Goal: Task Accomplishment & Management: Manage account settings

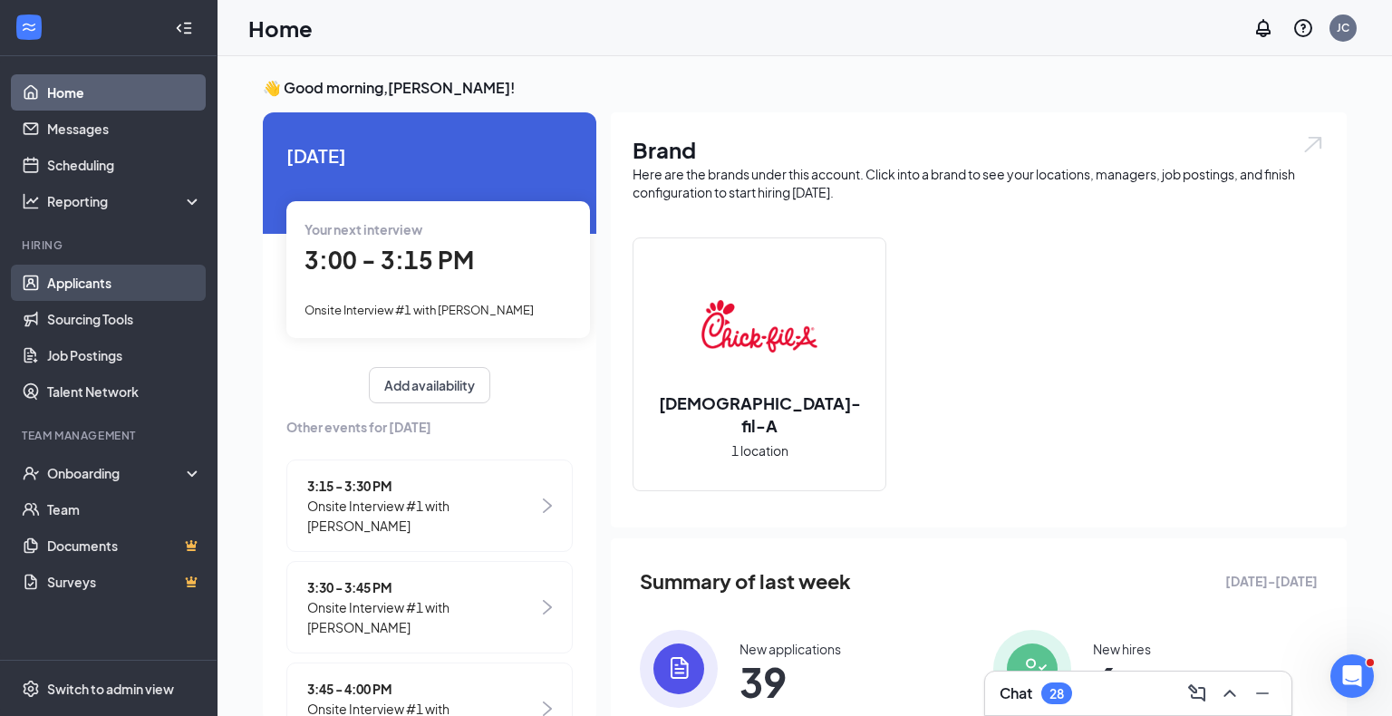
click at [90, 291] on link "Applicants" at bounding box center [124, 283] width 155 height 36
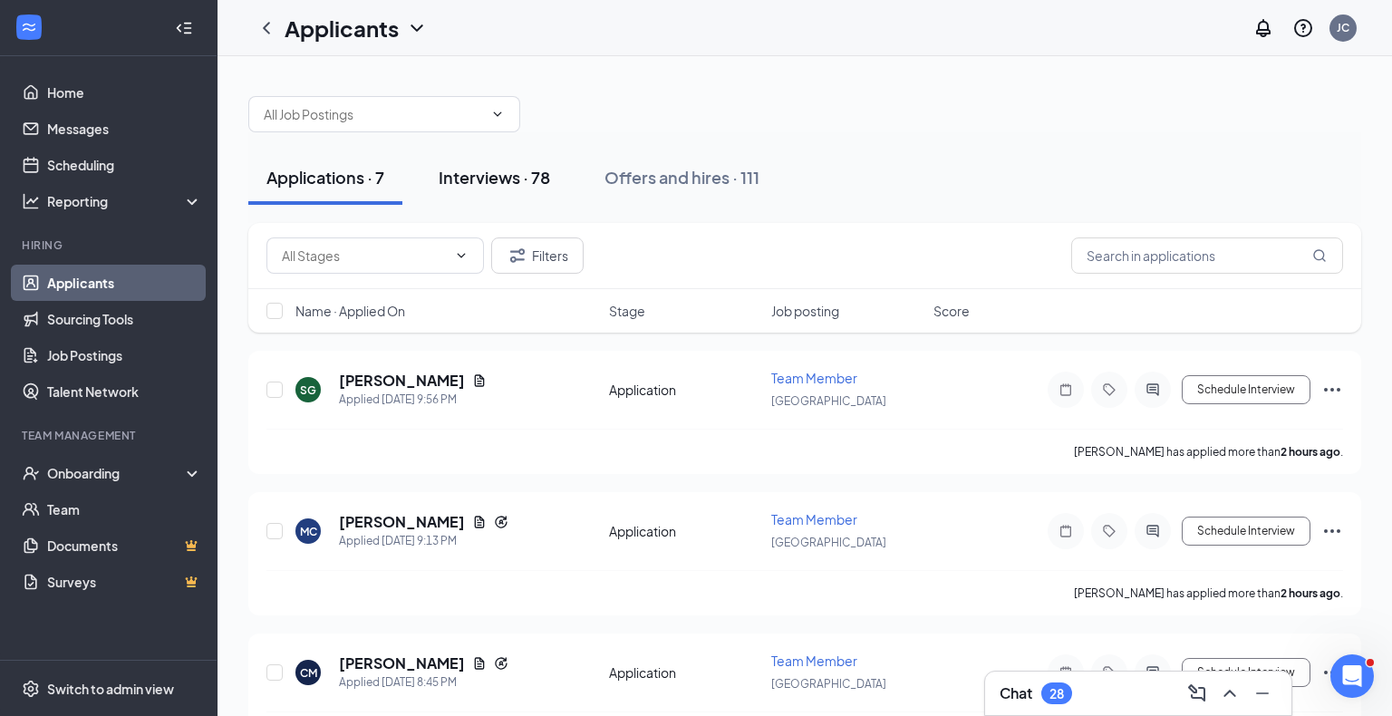
click at [533, 189] on button "Interviews · 78" at bounding box center [495, 177] width 148 height 54
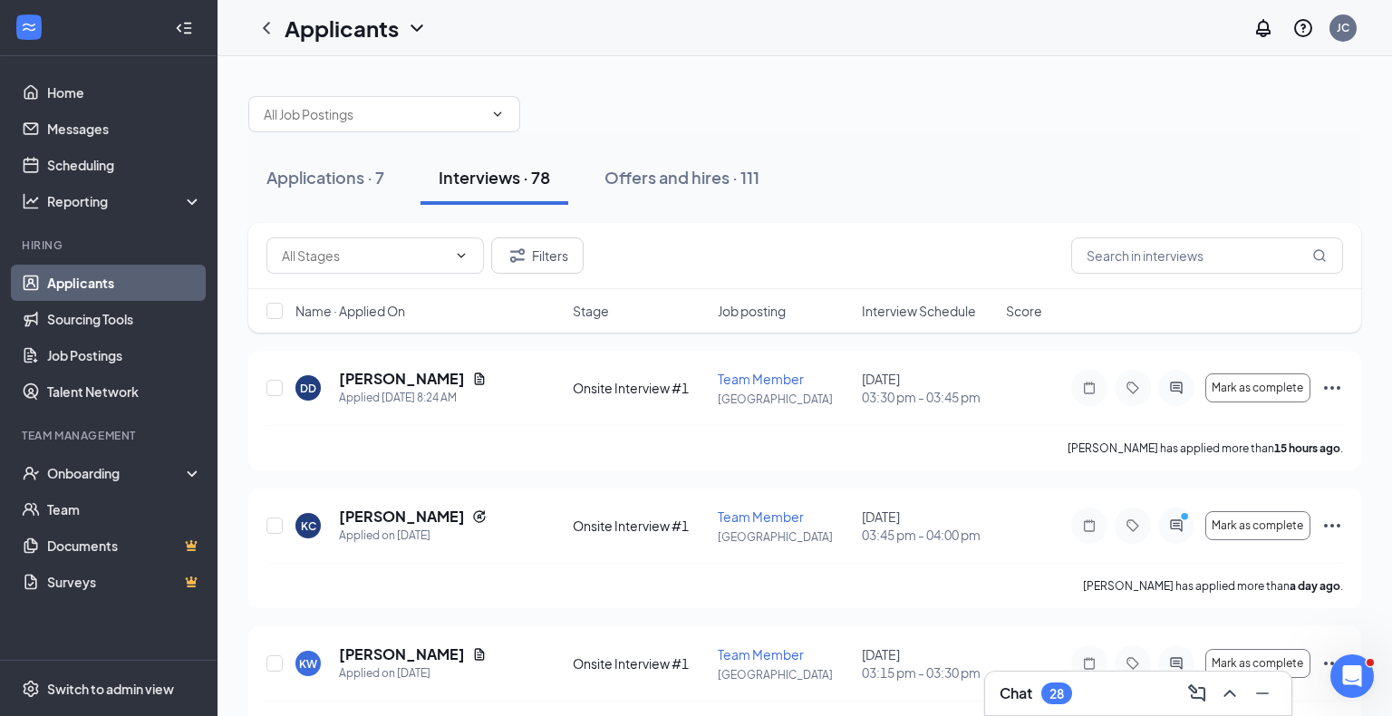
click at [915, 308] on span "Interview Schedule" at bounding box center [919, 311] width 114 height 18
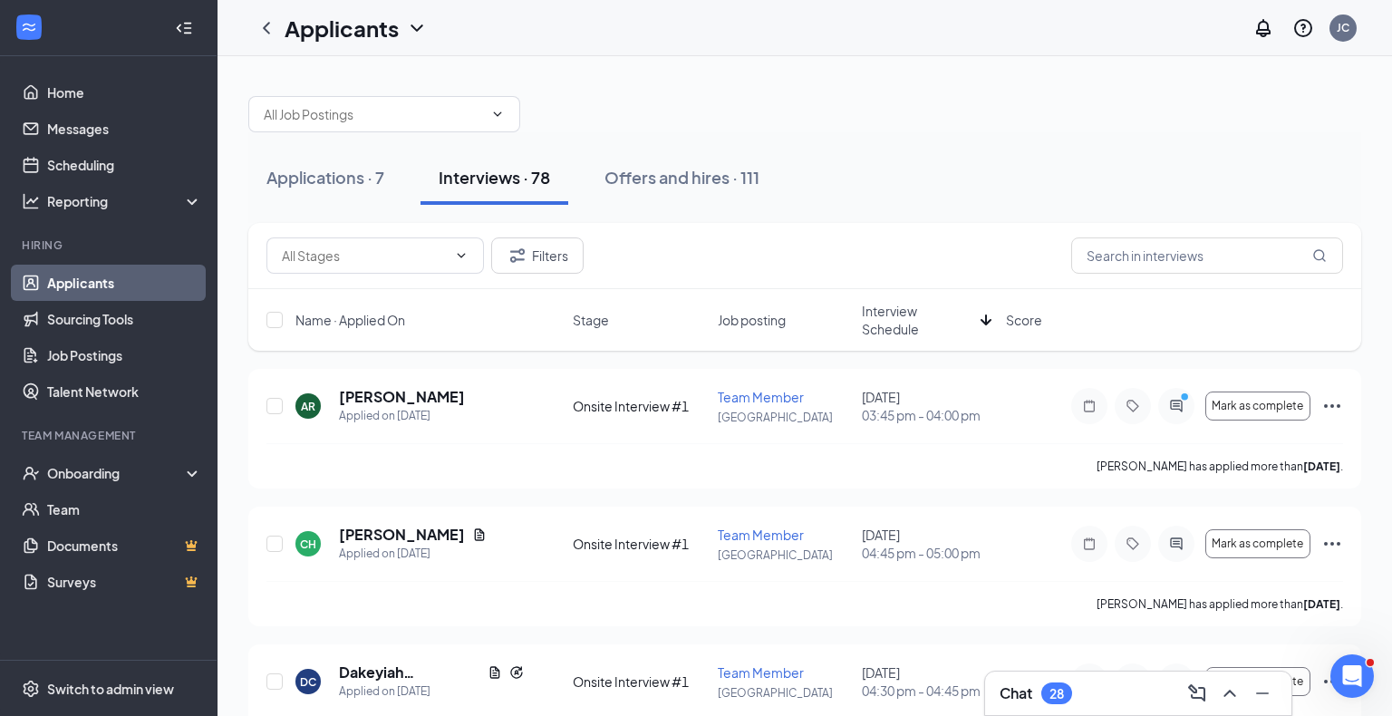
click at [915, 308] on span "Interview Schedule" at bounding box center [917, 320] width 111 height 36
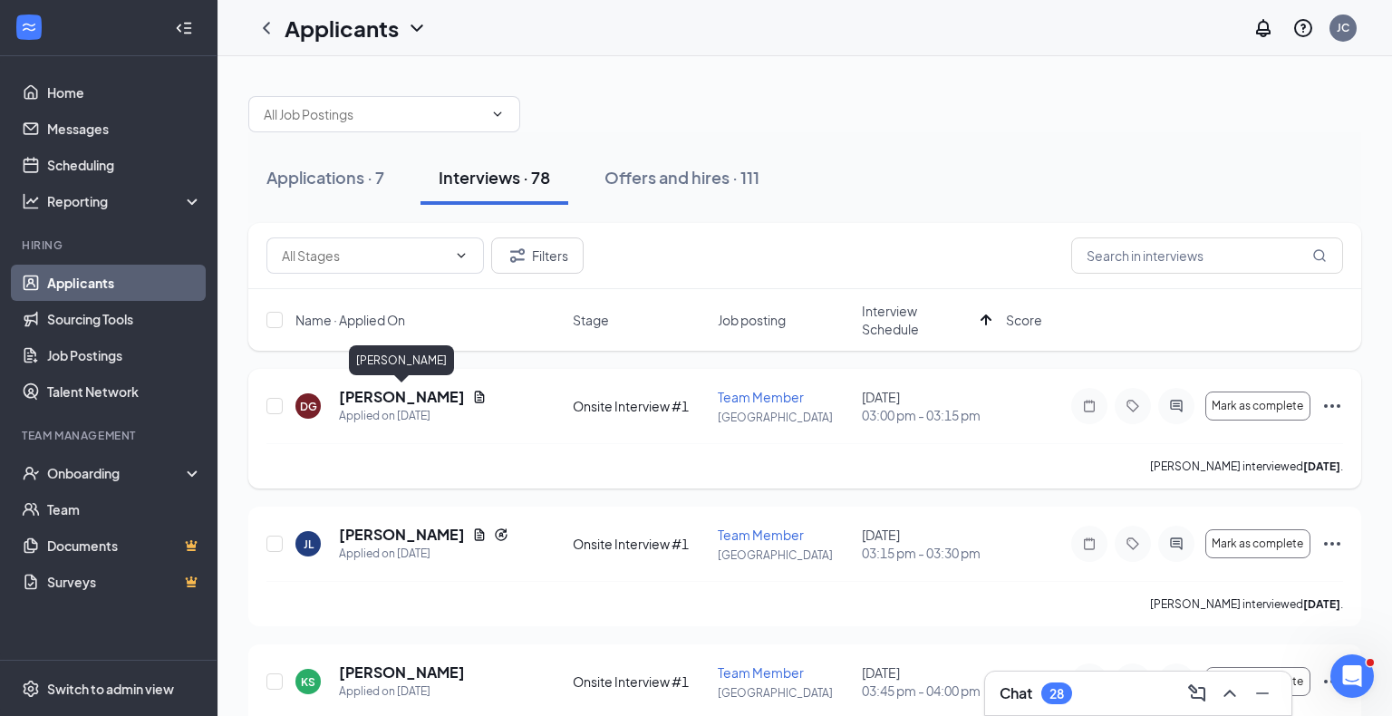
click at [441, 397] on h5 "Declan Goeddertz" at bounding box center [402, 397] width 126 height 20
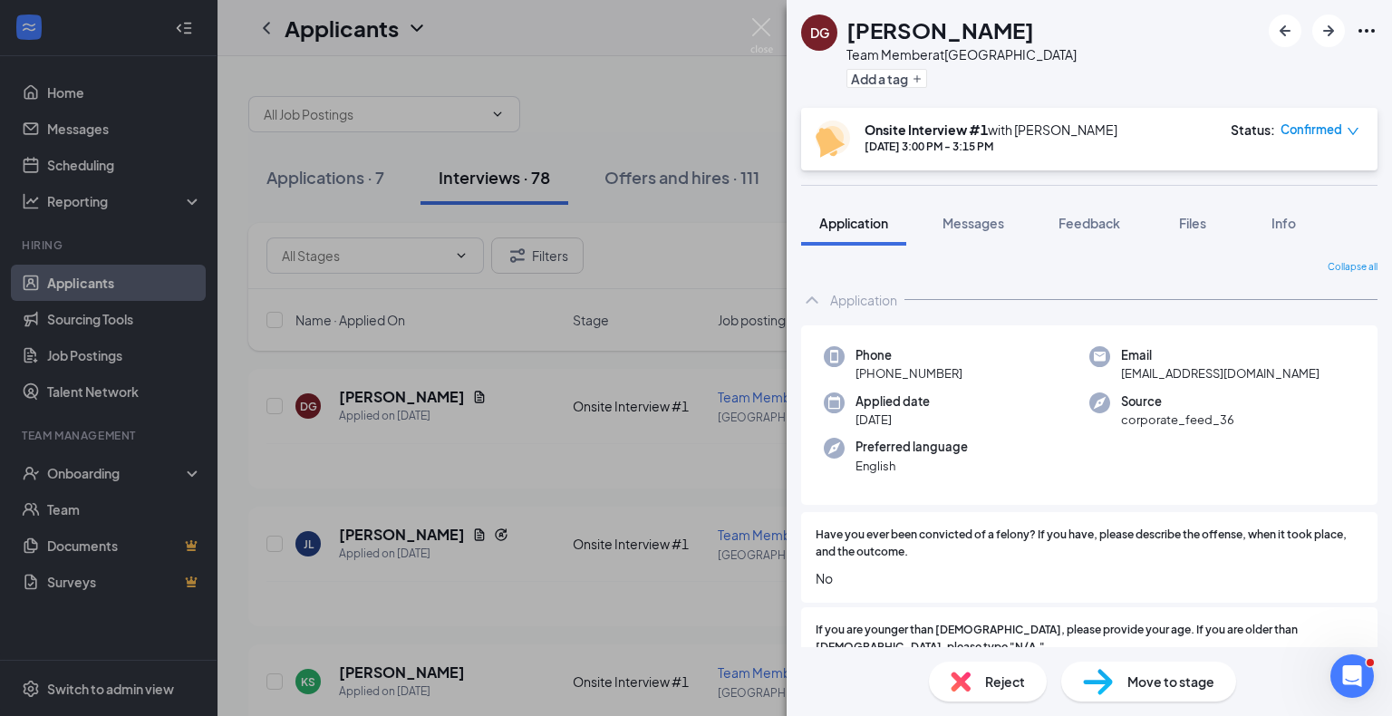
click at [989, 668] on div "Reject" at bounding box center [988, 682] width 118 height 40
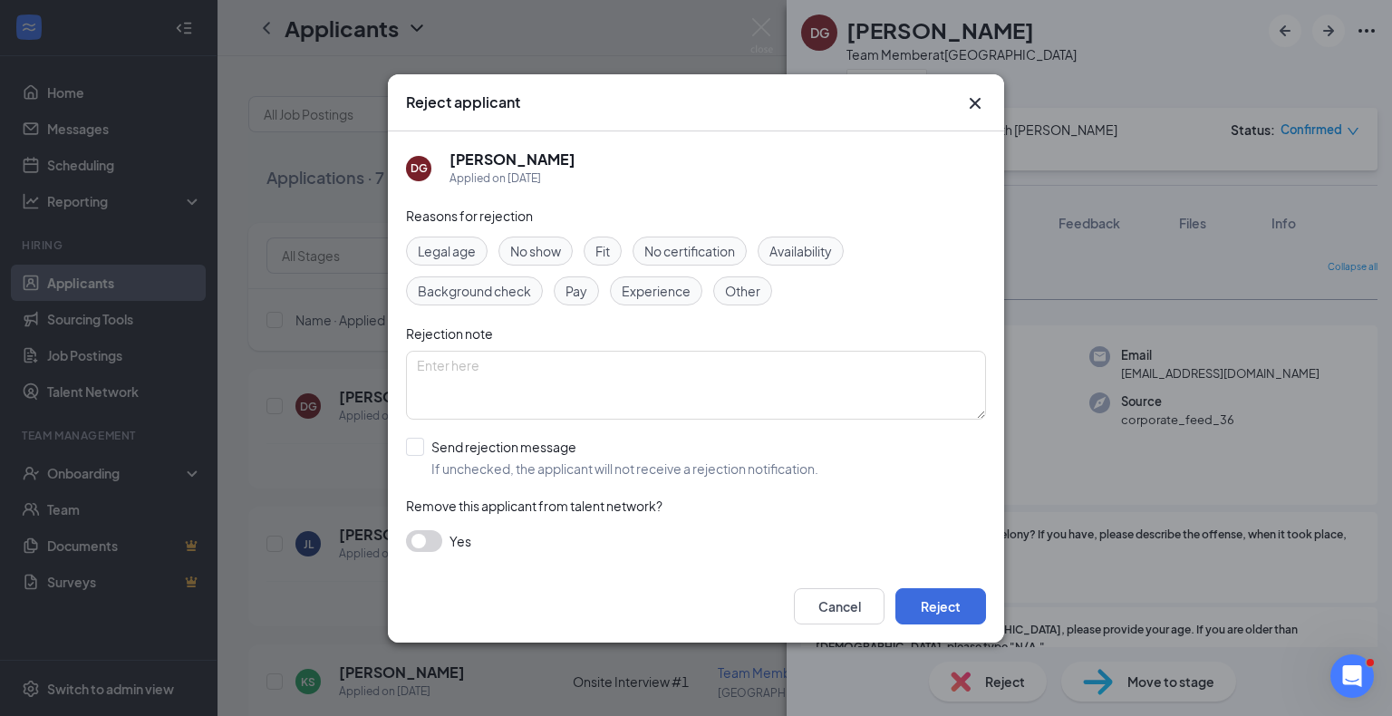
click at [551, 247] on span "No show" at bounding box center [535, 251] width 51 height 20
click at [490, 439] on input "Send rejection message If unchecked, the applicant will not receive a rejection…" at bounding box center [612, 458] width 412 height 40
checkbox input "true"
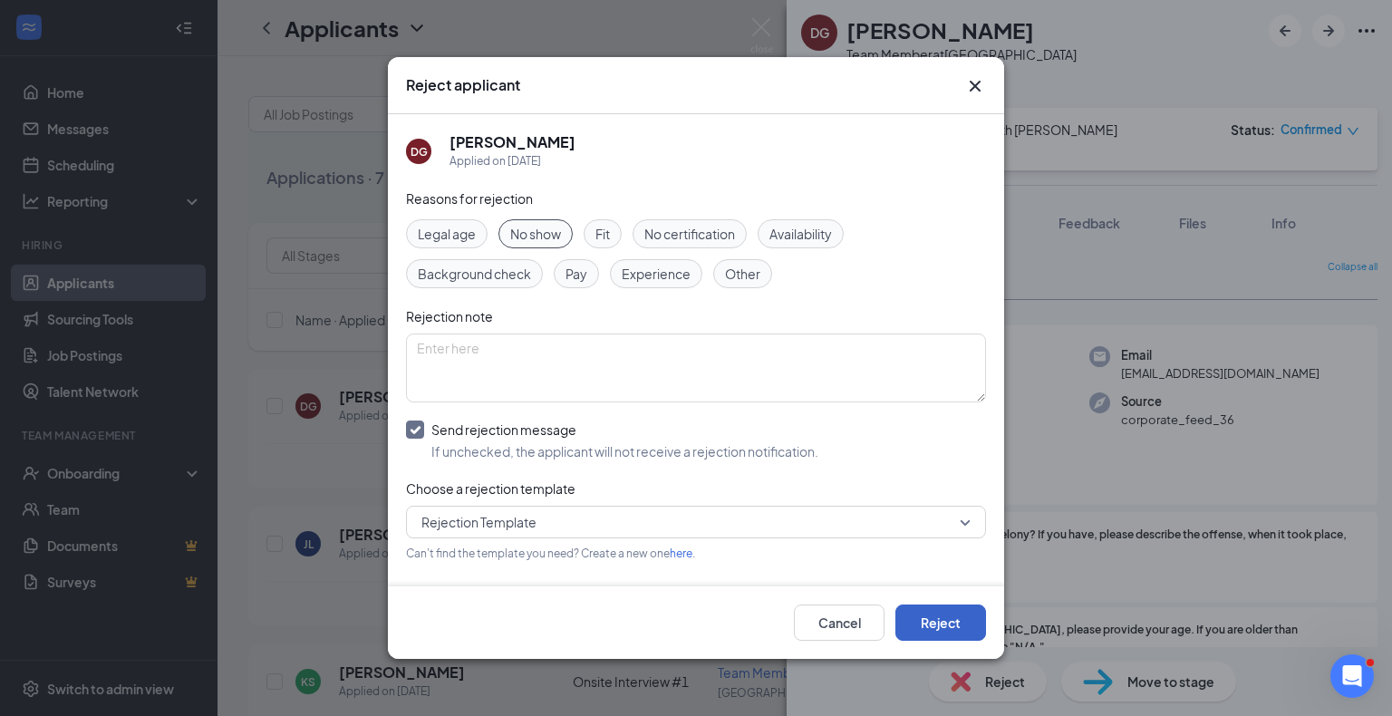
click at [957, 620] on button "Reject" at bounding box center [941, 623] width 91 height 36
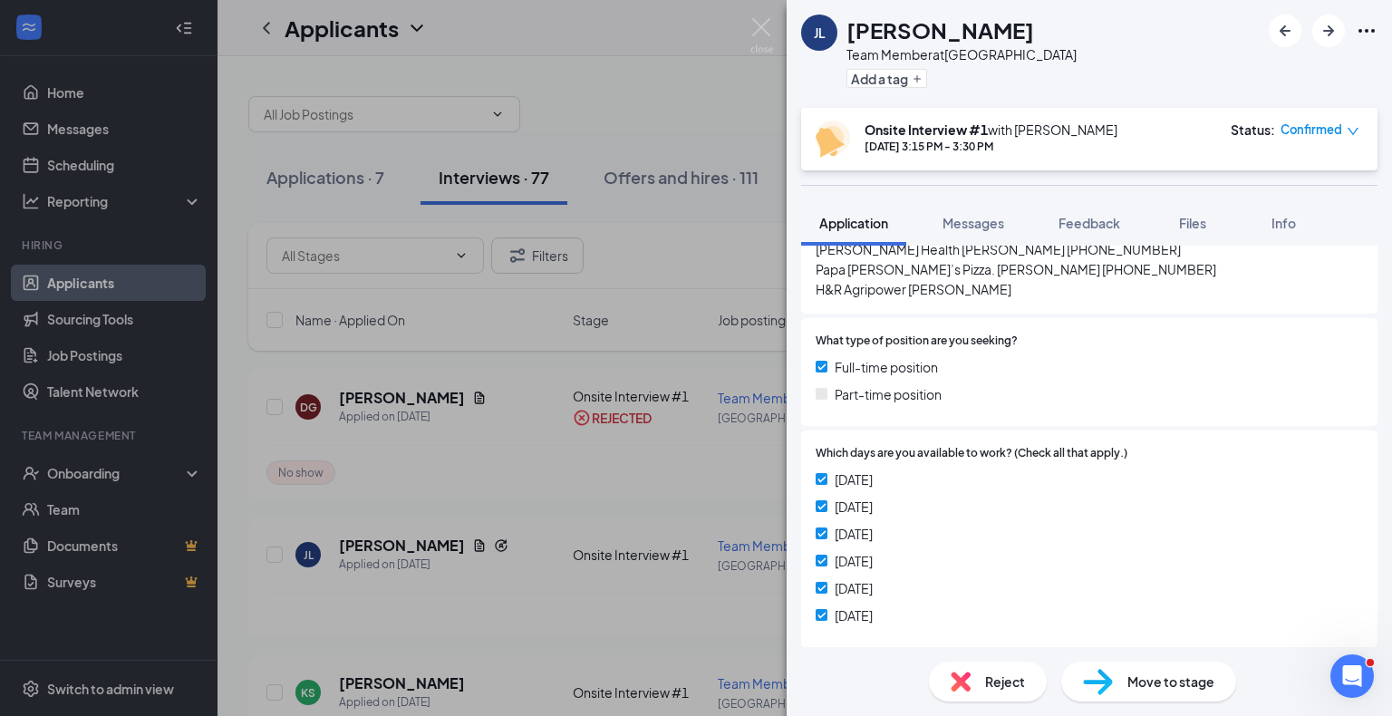
scroll to position [914, 0]
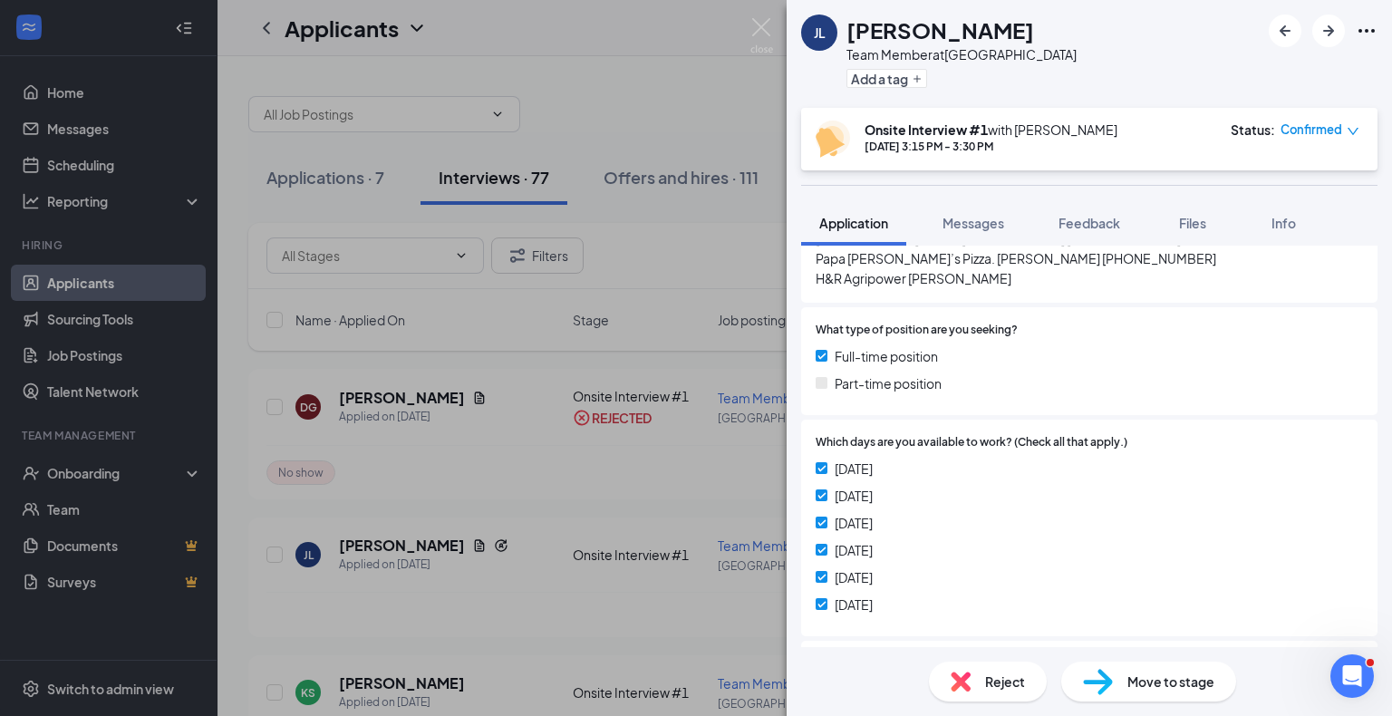
click at [1000, 697] on div "Reject" at bounding box center [988, 682] width 118 height 40
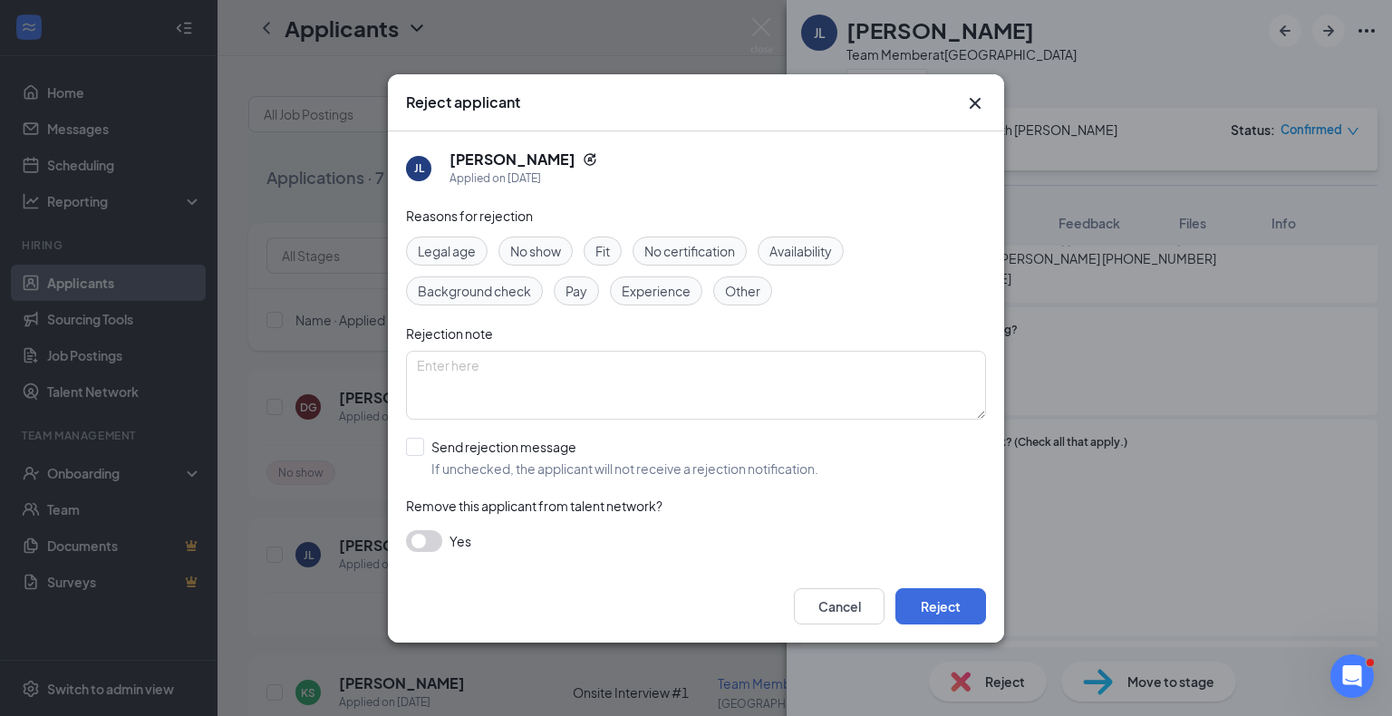
click at [601, 247] on span "Fit" at bounding box center [603, 251] width 15 height 20
click at [493, 458] on input "Send rejection message If unchecked, the applicant will not receive a rejection…" at bounding box center [612, 458] width 412 height 40
checkbox input "true"
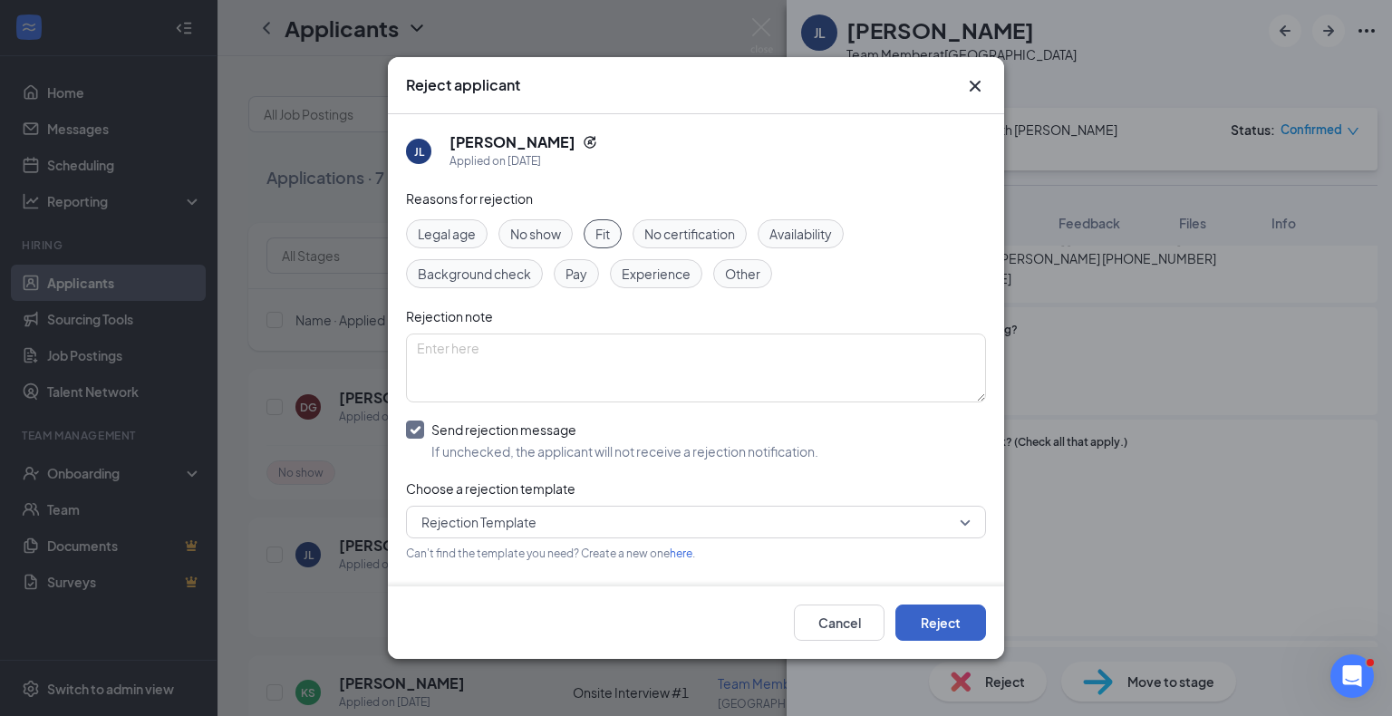
click at [923, 616] on button "Reject" at bounding box center [941, 623] width 91 height 36
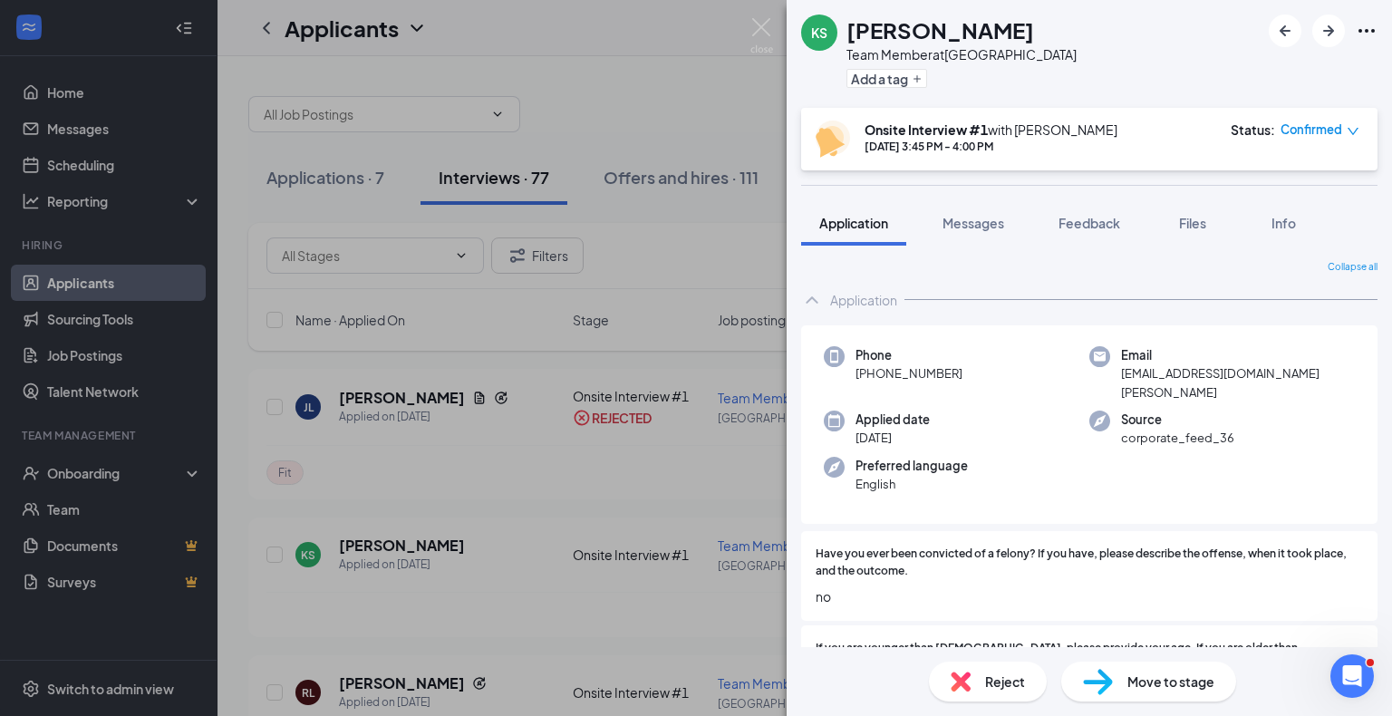
click at [979, 659] on div "Reject Move to stage" at bounding box center [1090, 681] width 606 height 69
click at [979, 666] on div "Reject" at bounding box center [988, 682] width 118 height 40
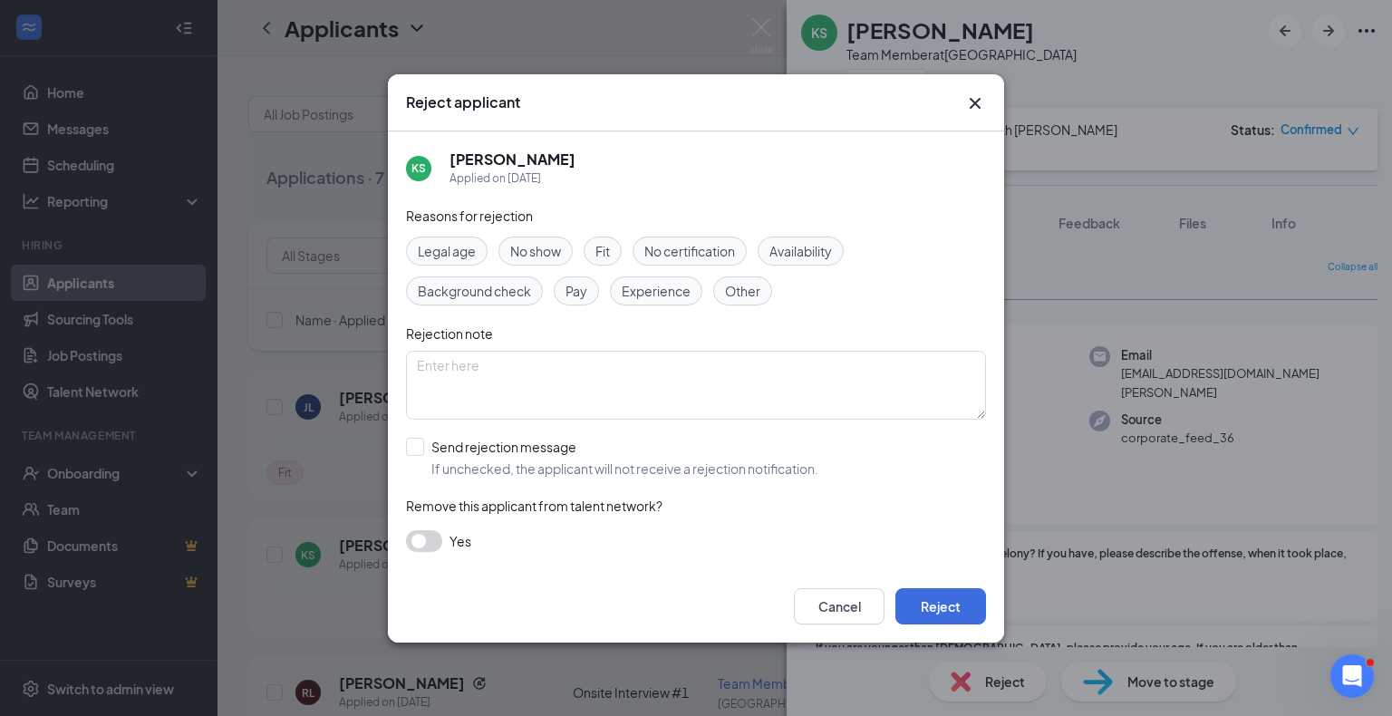
click at [603, 245] on span "Fit" at bounding box center [603, 251] width 15 height 20
click at [495, 440] on input "Send rejection message If unchecked, the applicant will not receive a rejection…" at bounding box center [612, 458] width 412 height 40
checkbox input "true"
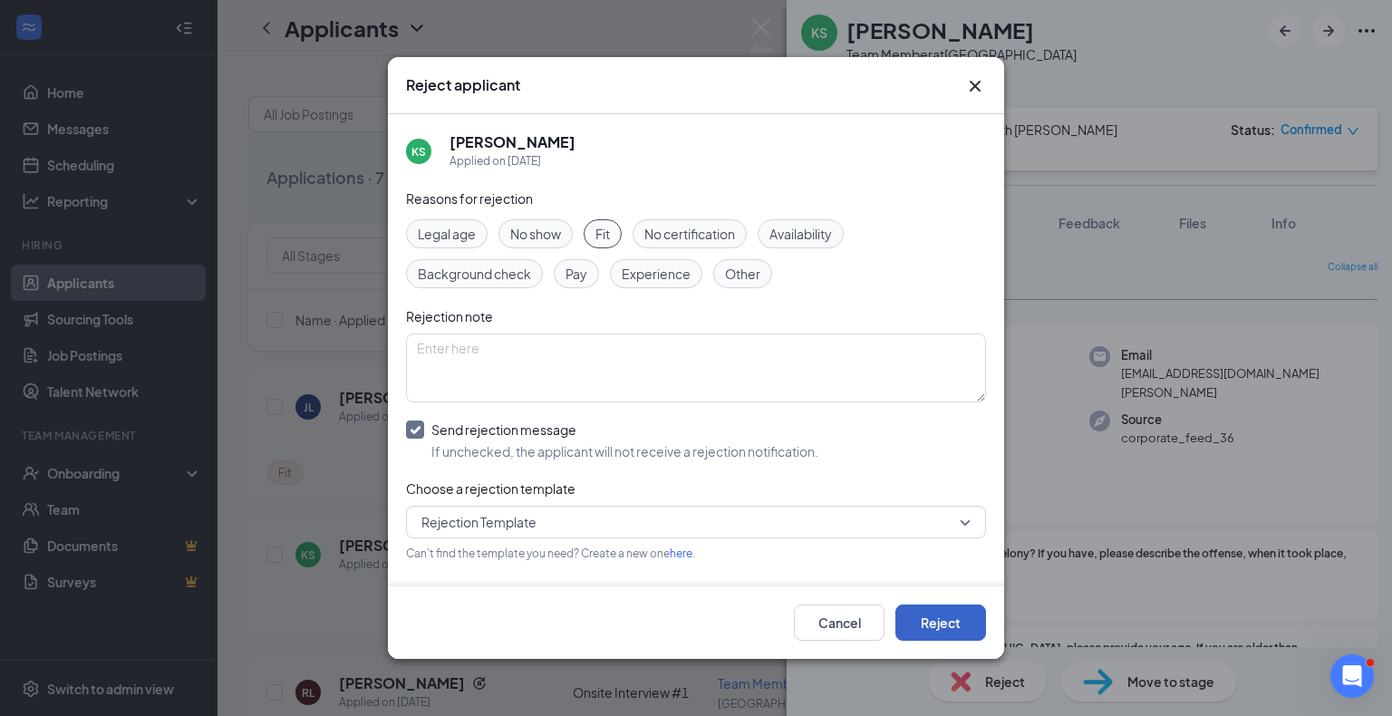
click at [922, 609] on button "Reject" at bounding box center [941, 623] width 91 height 36
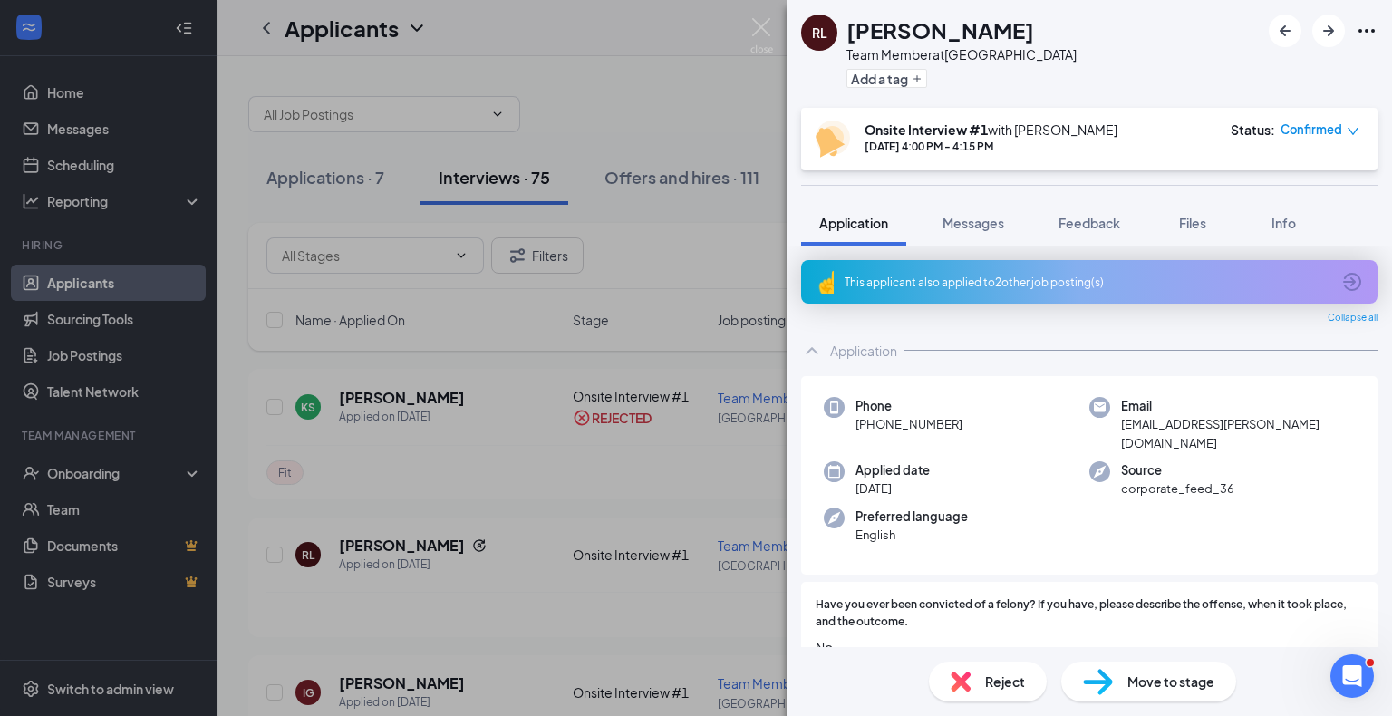
click at [983, 671] on div "Reject" at bounding box center [988, 682] width 118 height 40
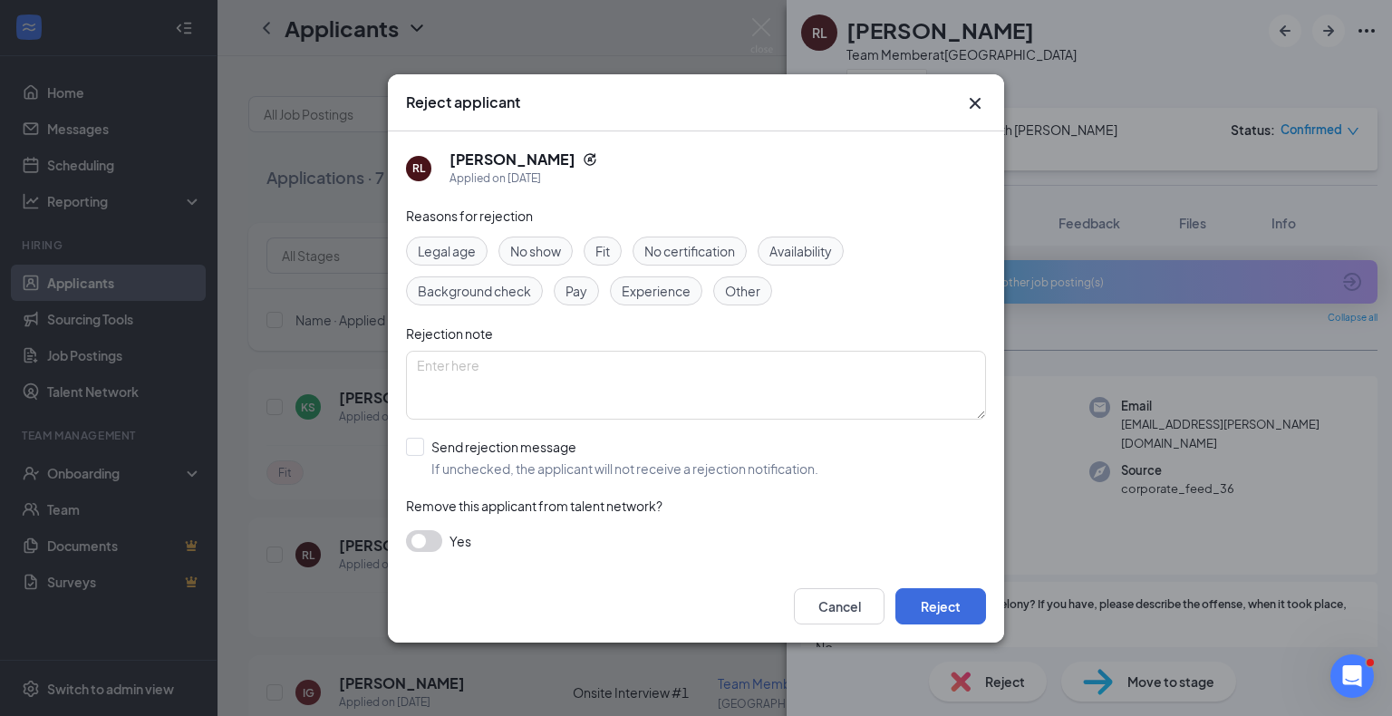
click at [614, 242] on div "Fit" at bounding box center [603, 251] width 38 height 29
click at [563, 260] on div "No show" at bounding box center [536, 251] width 74 height 29
click at [587, 247] on div "Fit" at bounding box center [603, 251] width 38 height 29
click at [479, 463] on input "Send rejection message If unchecked, the applicant will not receive a rejection…" at bounding box center [612, 458] width 412 height 40
checkbox input "true"
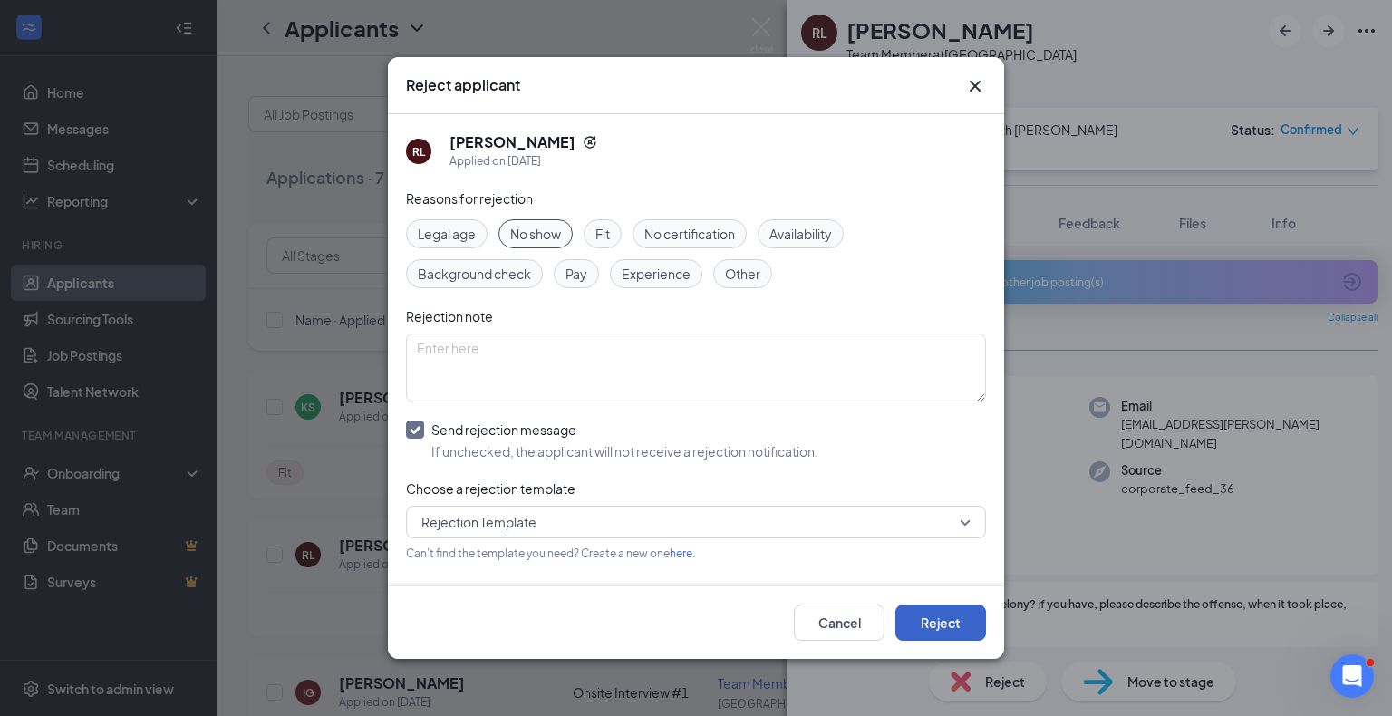
click at [938, 616] on button "Reject" at bounding box center [941, 623] width 91 height 36
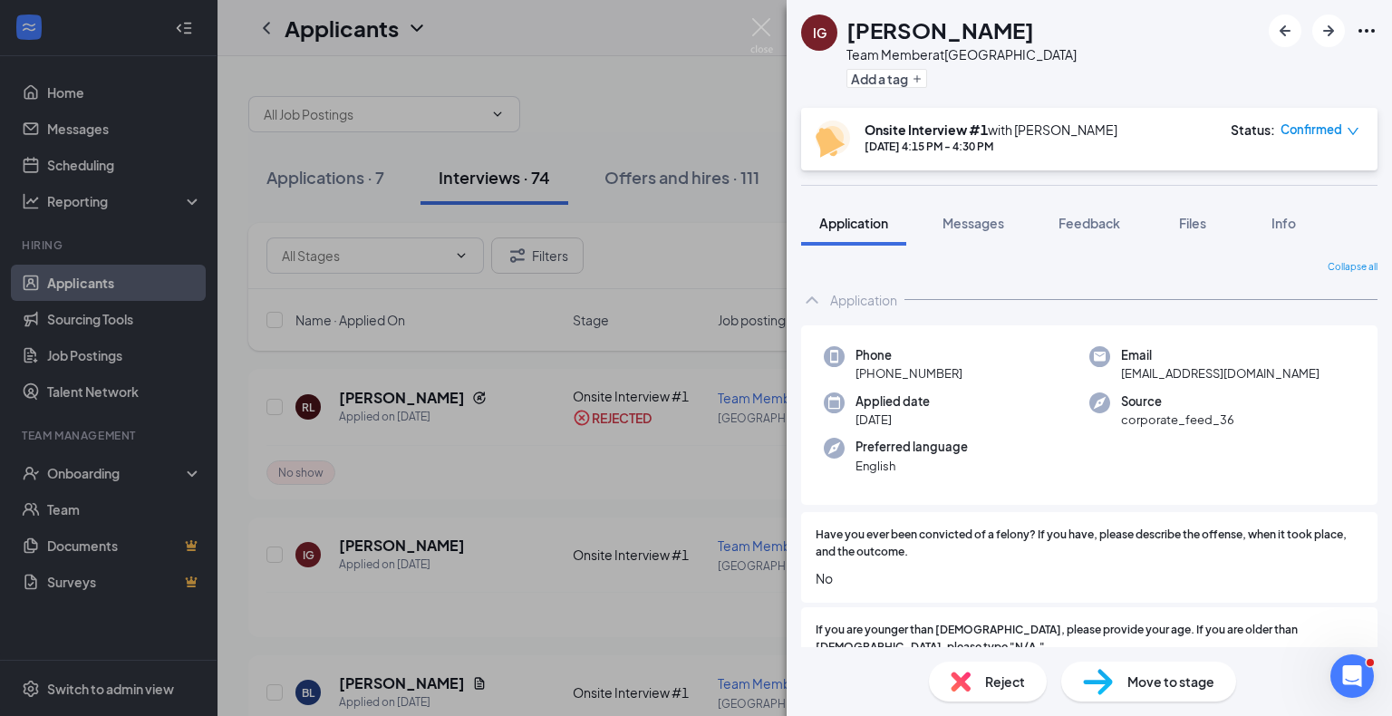
click at [990, 668] on div "Reject" at bounding box center [988, 682] width 118 height 40
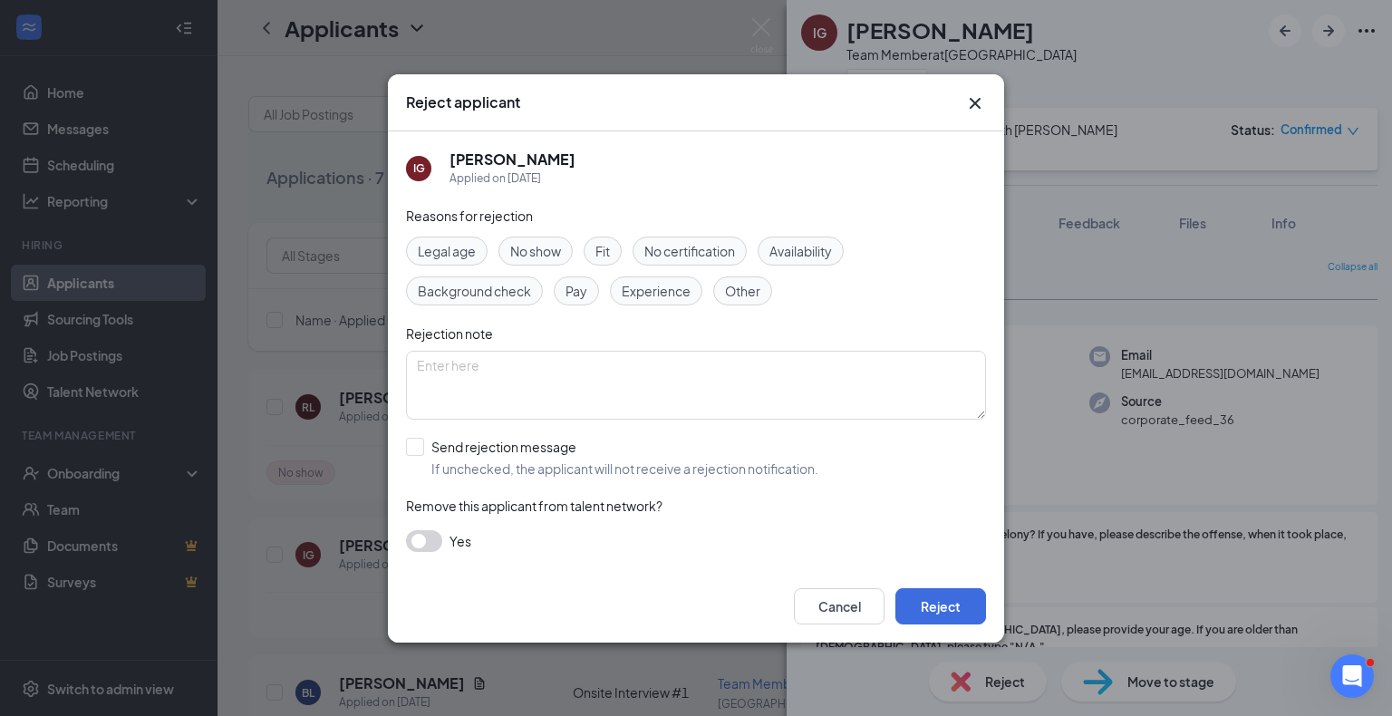
click at [535, 238] on div "No show" at bounding box center [536, 251] width 74 height 29
click at [508, 447] on input "Send rejection message If unchecked, the applicant will not receive a rejection…" at bounding box center [612, 458] width 412 height 40
checkbox input "true"
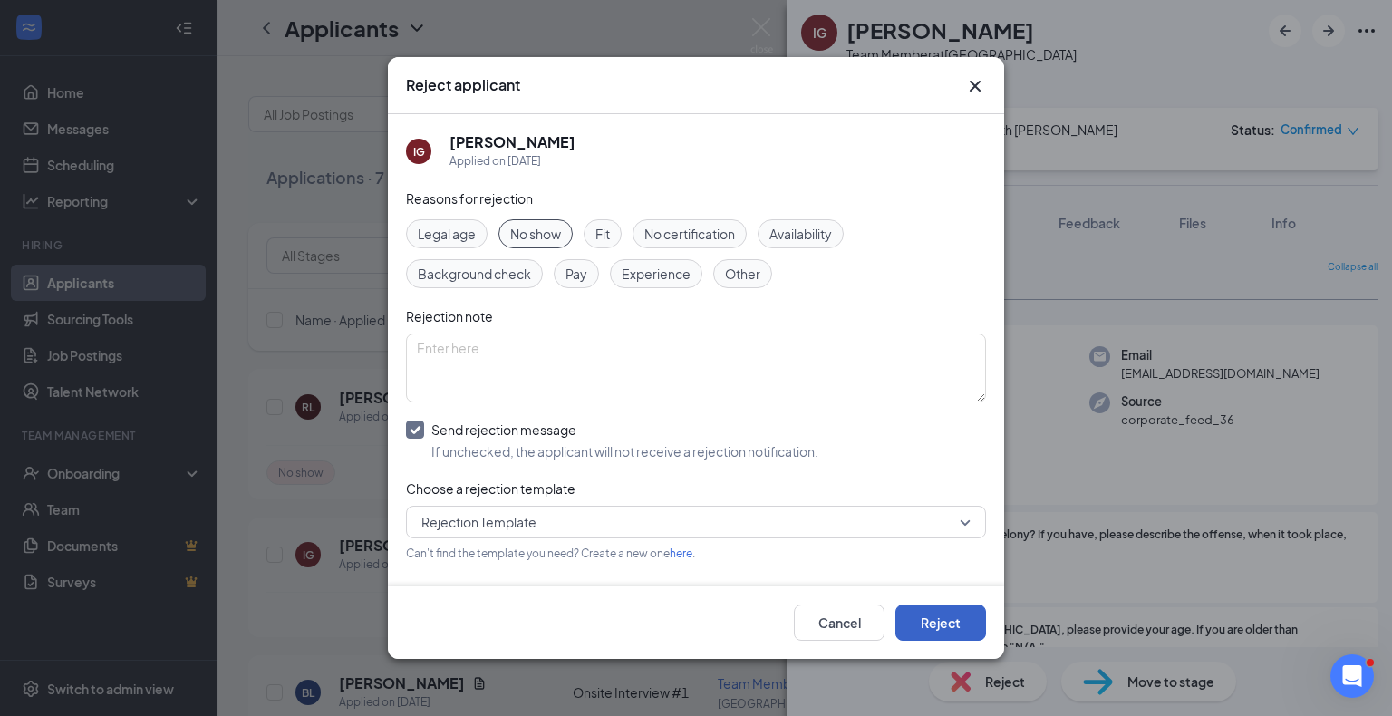
click at [972, 634] on button "Reject" at bounding box center [941, 623] width 91 height 36
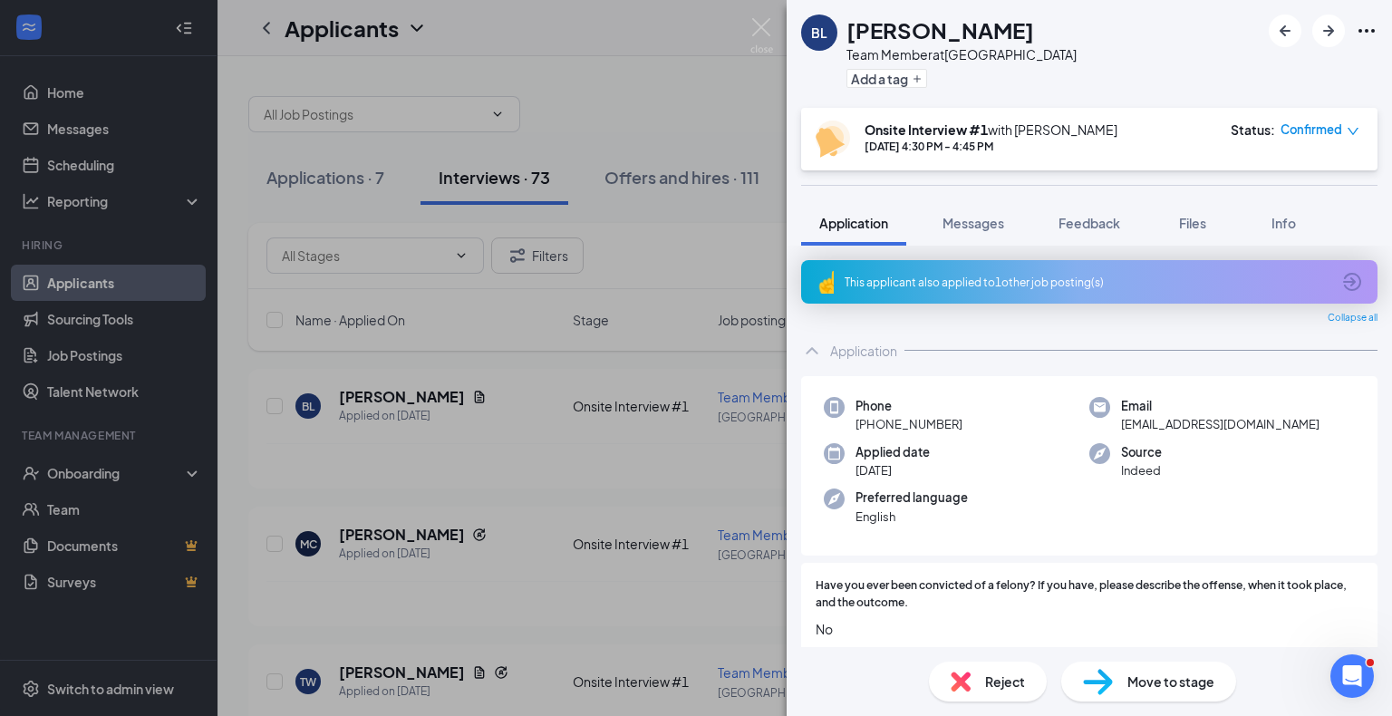
click at [965, 664] on div "Reject" at bounding box center [988, 682] width 118 height 40
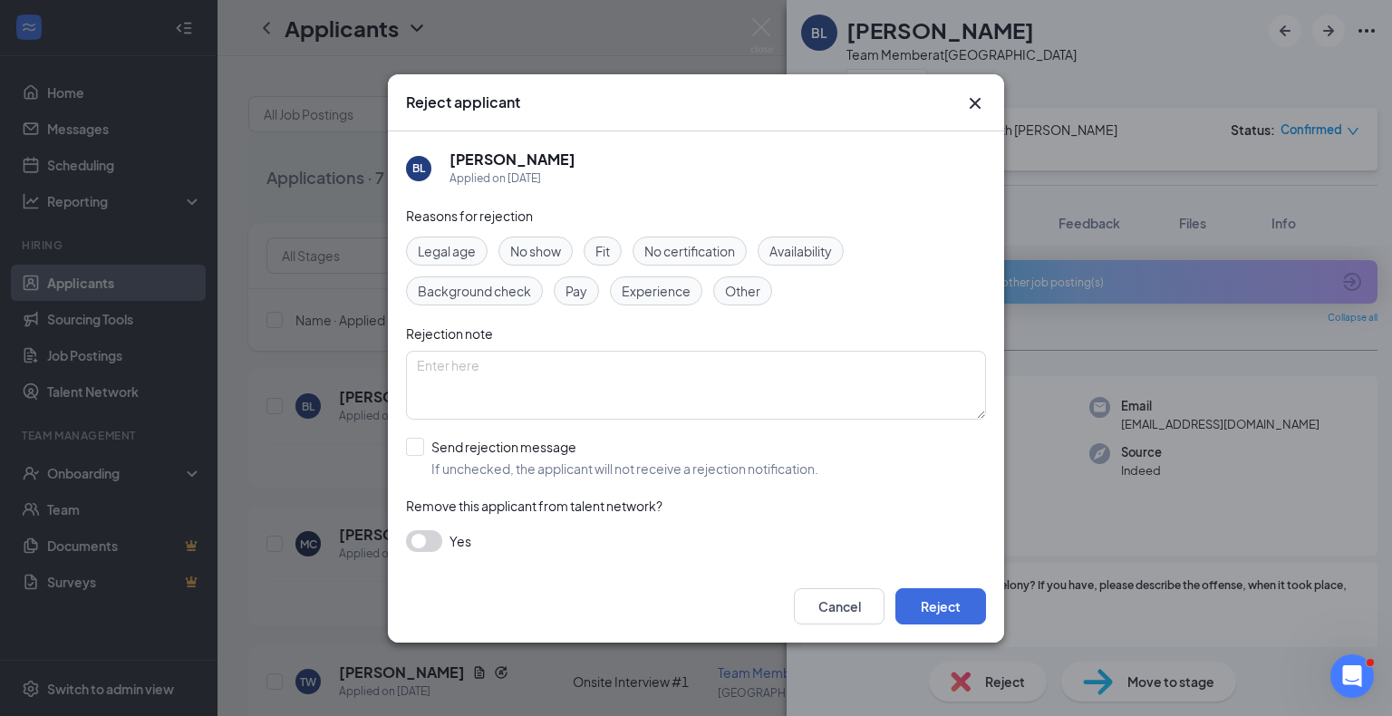
click at [605, 252] on span "Fit" at bounding box center [603, 251] width 15 height 20
click at [499, 440] on input "Send rejection message If unchecked, the applicant will not receive a rejection…" at bounding box center [612, 458] width 412 height 40
checkbox input "true"
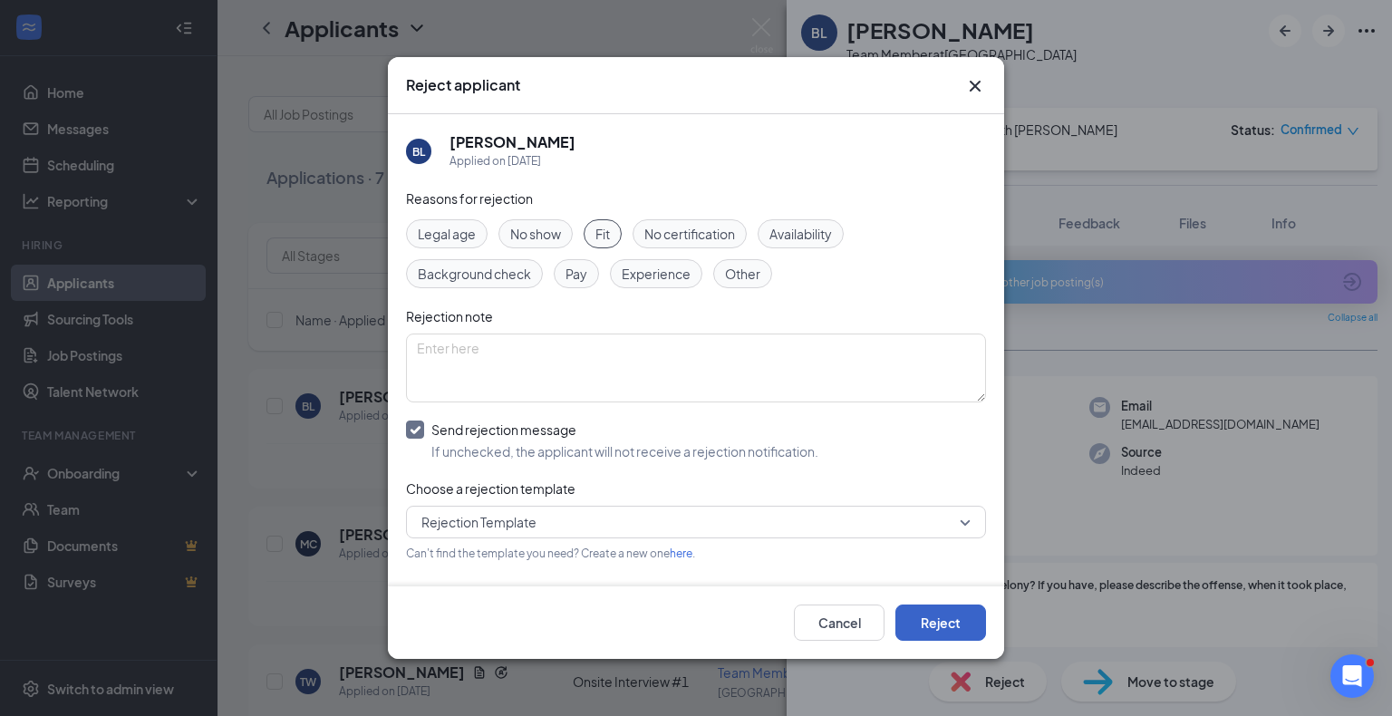
click at [967, 635] on button "Reject" at bounding box center [941, 623] width 91 height 36
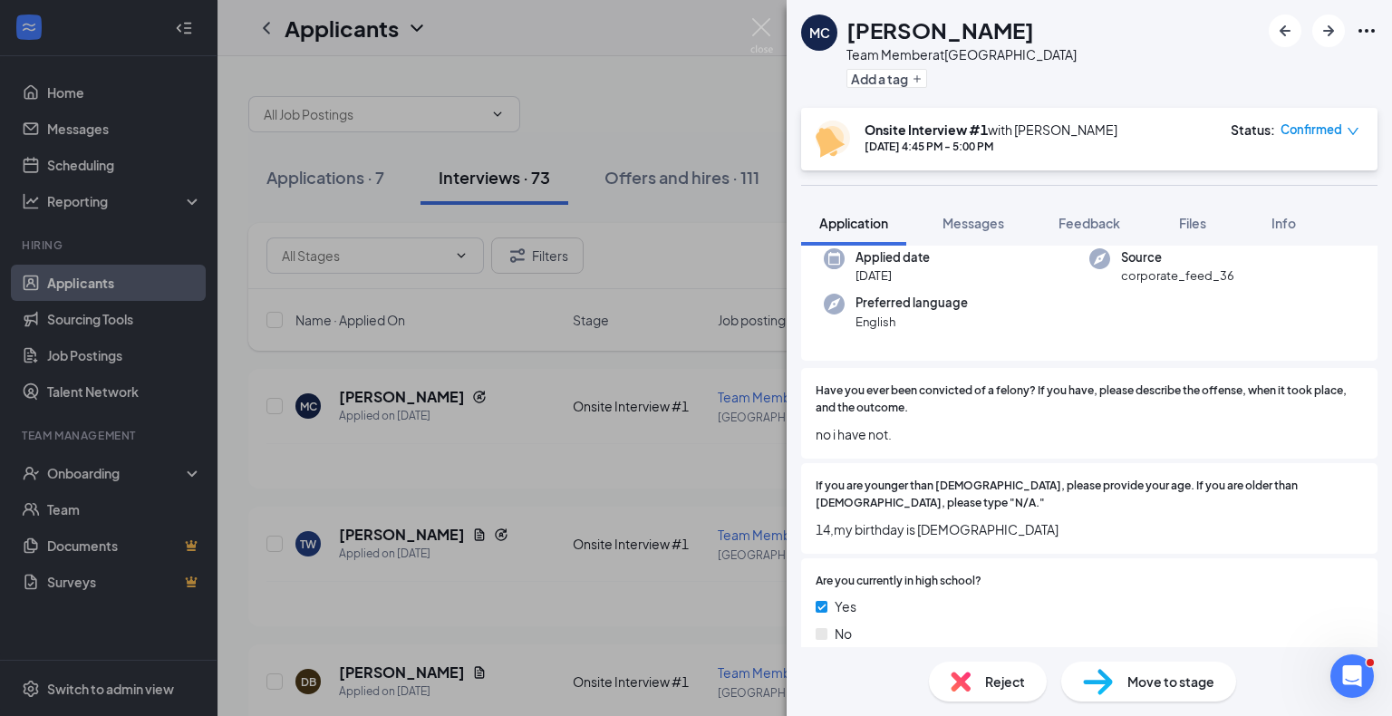
scroll to position [195, 0]
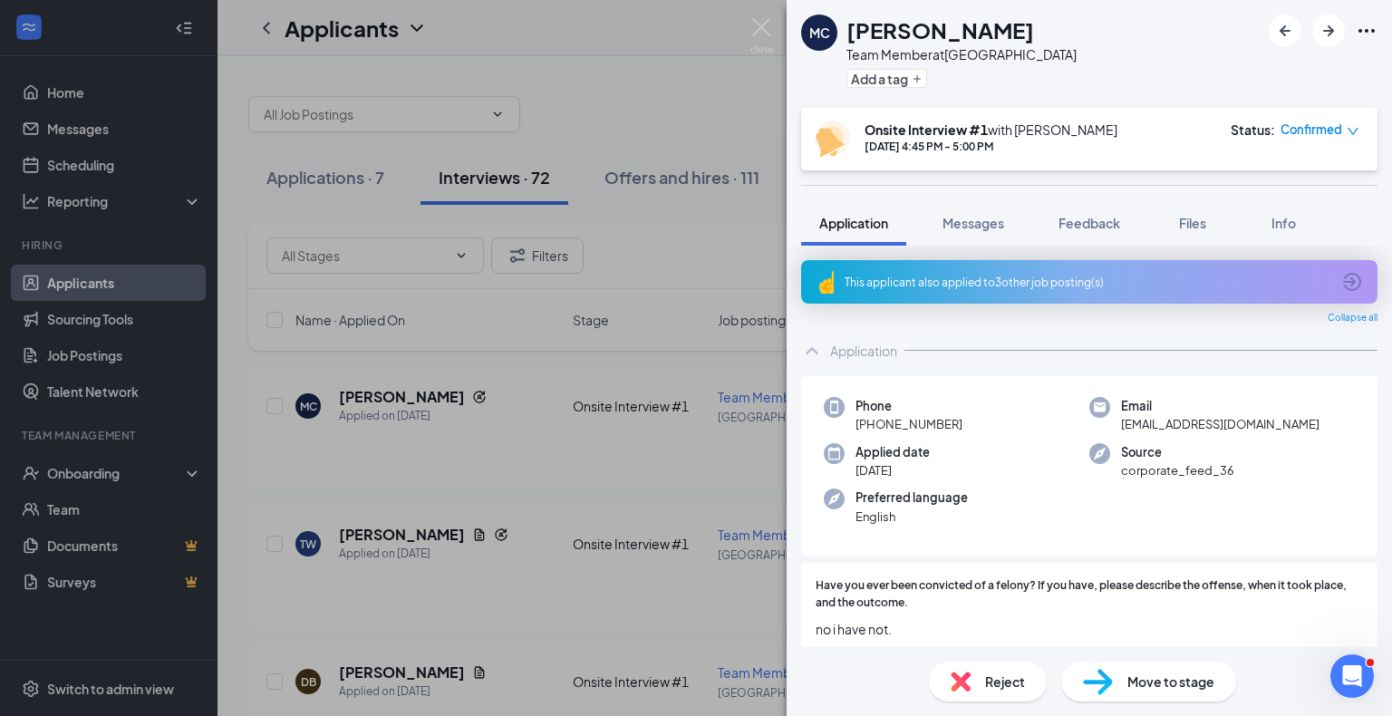
scroll to position [195, 0]
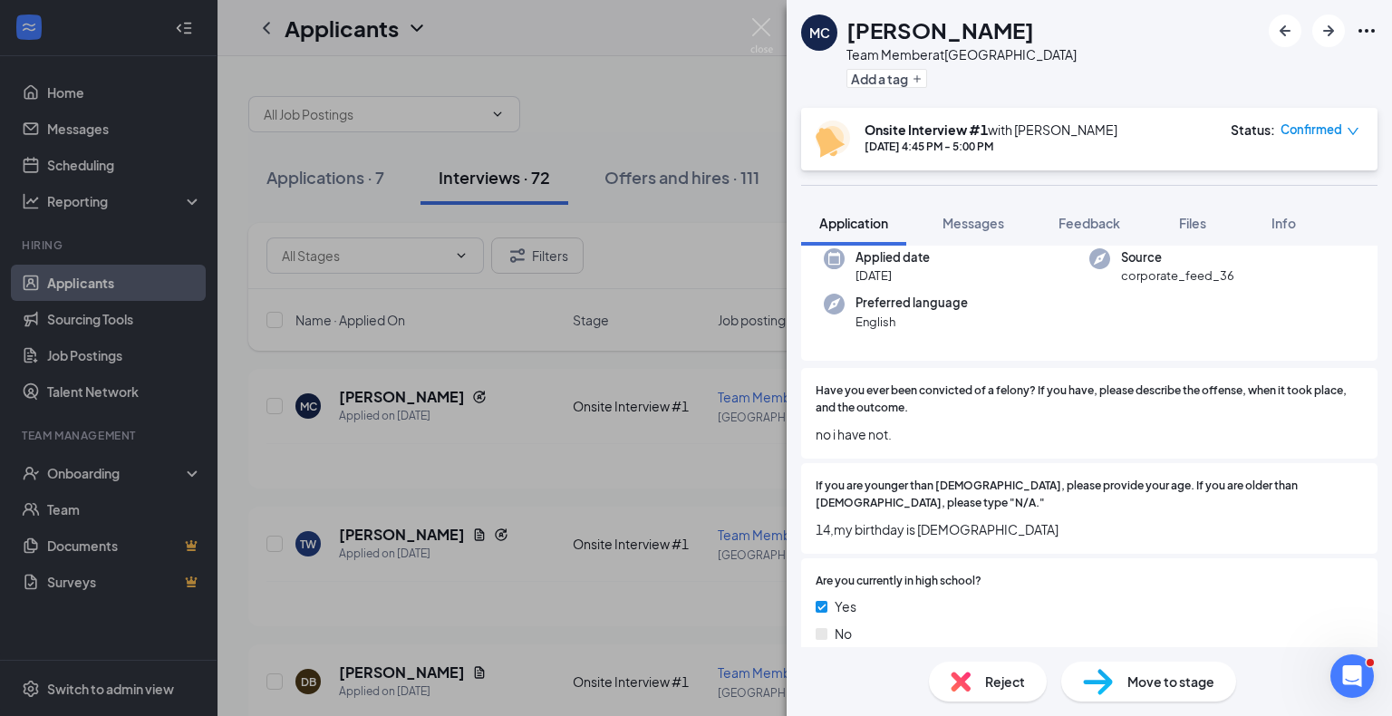
click at [997, 672] on span "Reject" at bounding box center [1005, 682] width 40 height 20
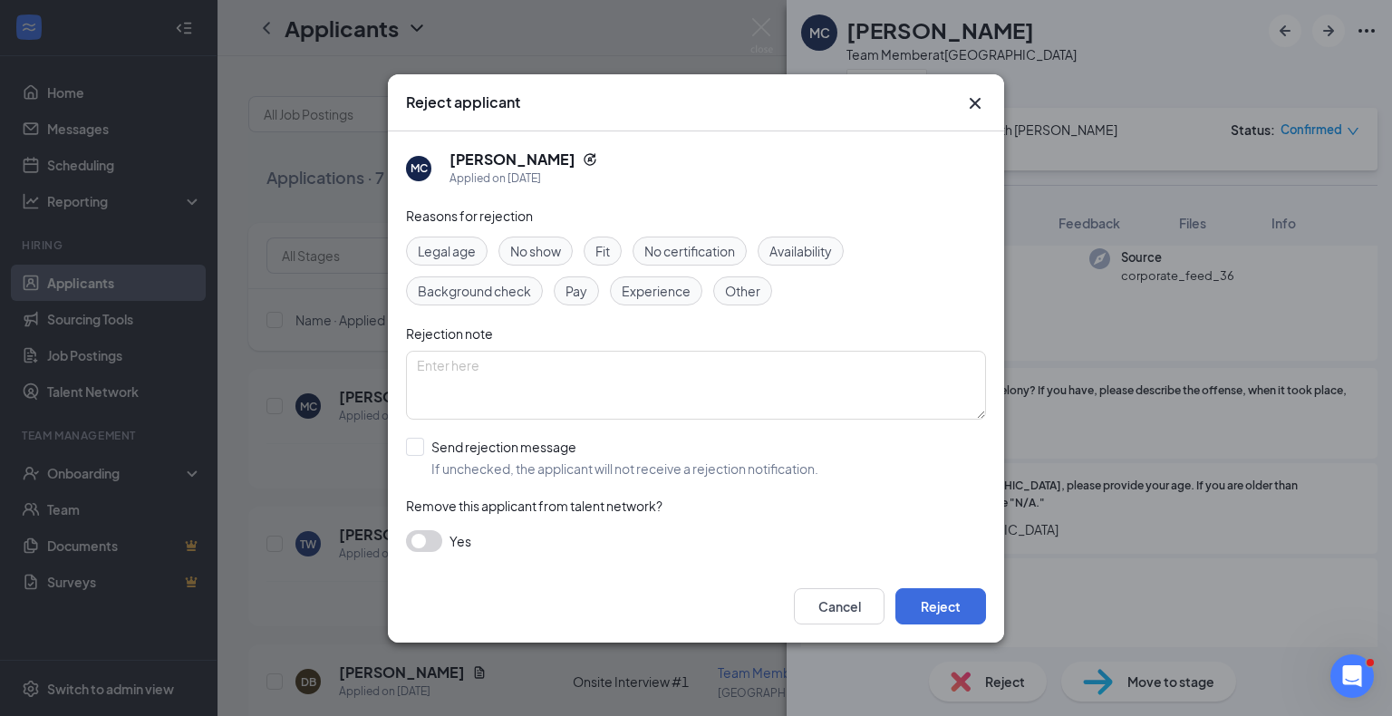
click at [608, 256] on span "Fit" at bounding box center [603, 251] width 15 height 20
click at [500, 441] on input "Send rejection message If unchecked, the applicant will not receive a rejection…" at bounding box center [612, 458] width 412 height 40
checkbox input "true"
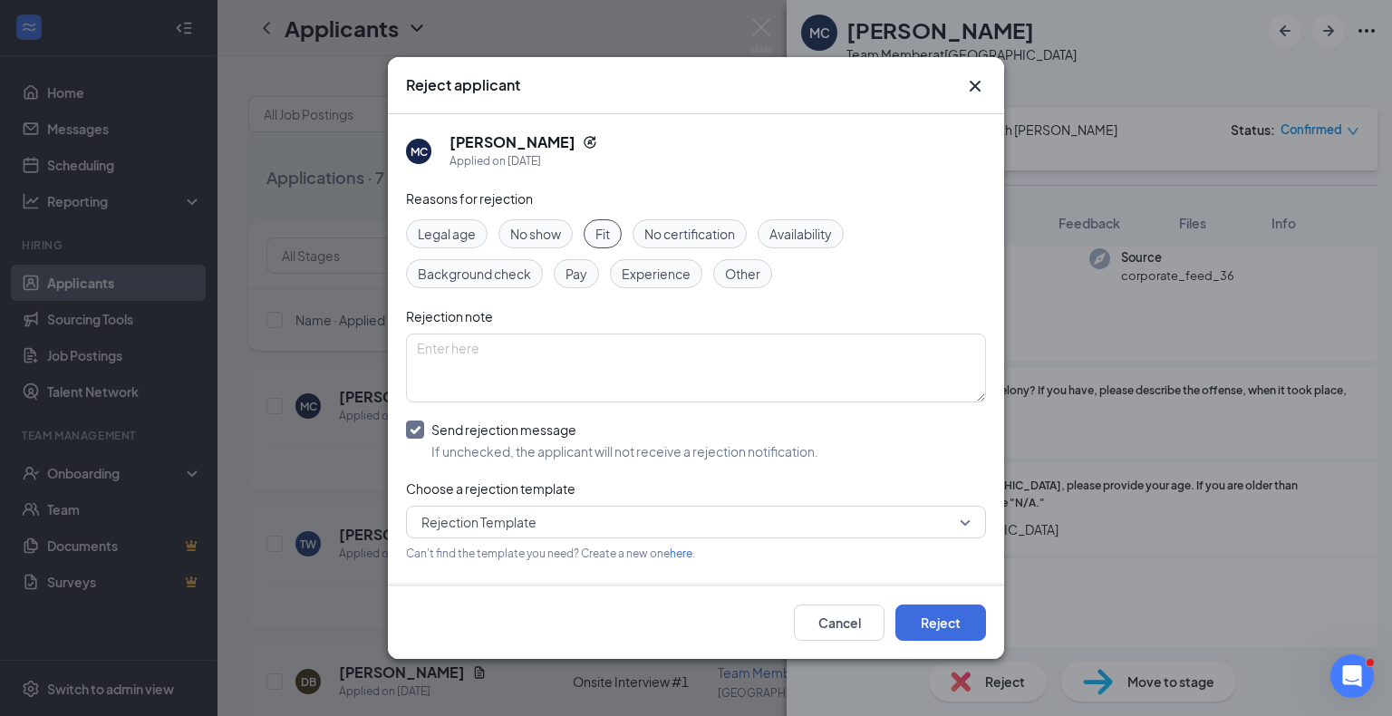
click at [791, 242] on span "Availability" at bounding box center [801, 234] width 63 height 20
click at [937, 632] on button "Reject" at bounding box center [941, 623] width 91 height 36
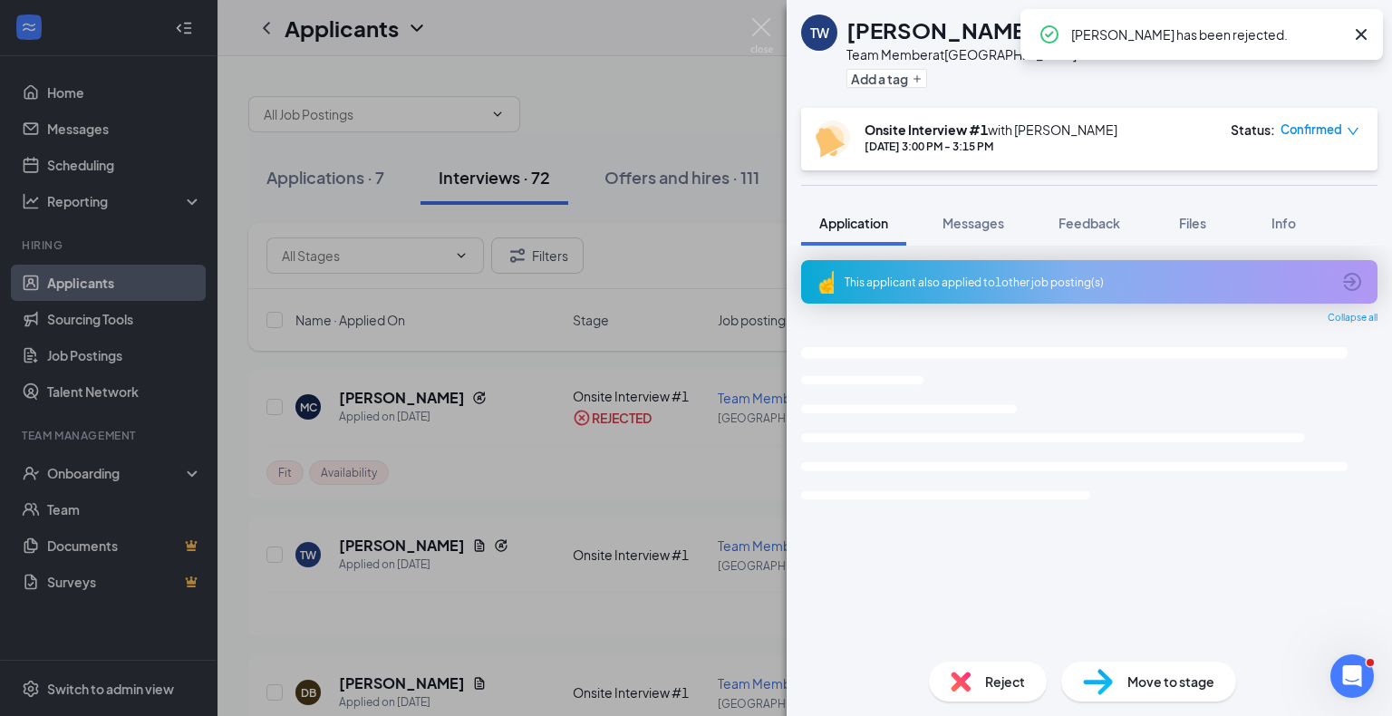
click at [899, 164] on div "Onsite Interview #1 with [PERSON_NAME] [DATE] 3:00 PM - 3:15 PM Status : Confir…" at bounding box center [1089, 139] width 577 height 63
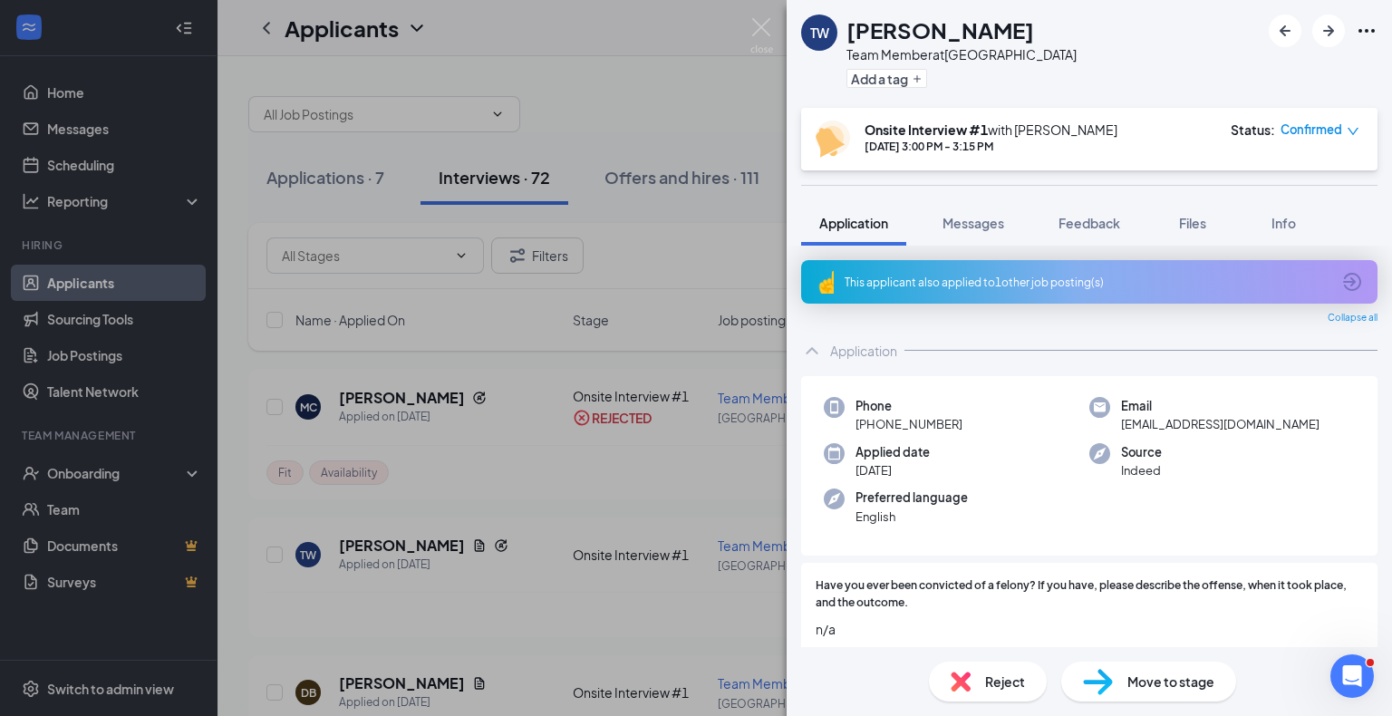
click at [945, 683] on div "Reject" at bounding box center [988, 682] width 118 height 40
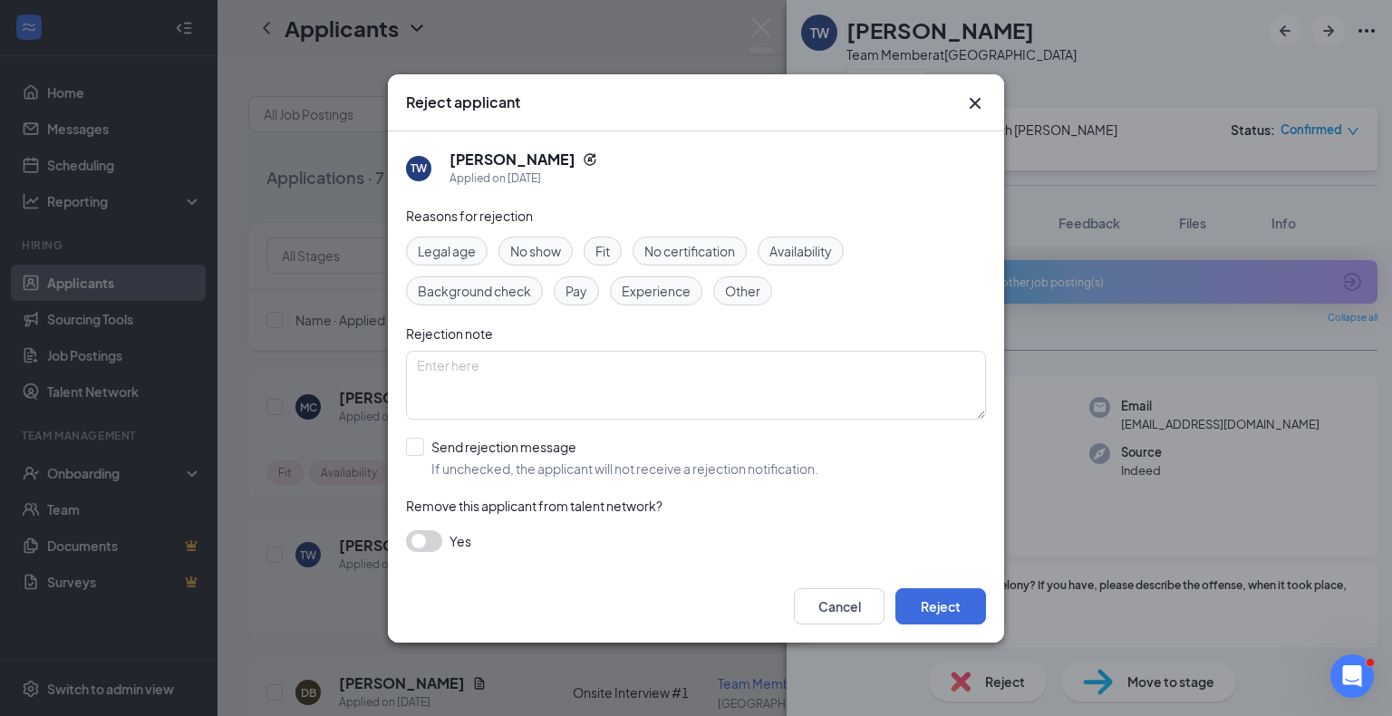
click at [548, 239] on div "No show" at bounding box center [536, 251] width 74 height 29
click at [550, 448] on input "Send rejection message If unchecked, the applicant will not receive a rejection…" at bounding box center [612, 458] width 412 height 40
checkbox input "true"
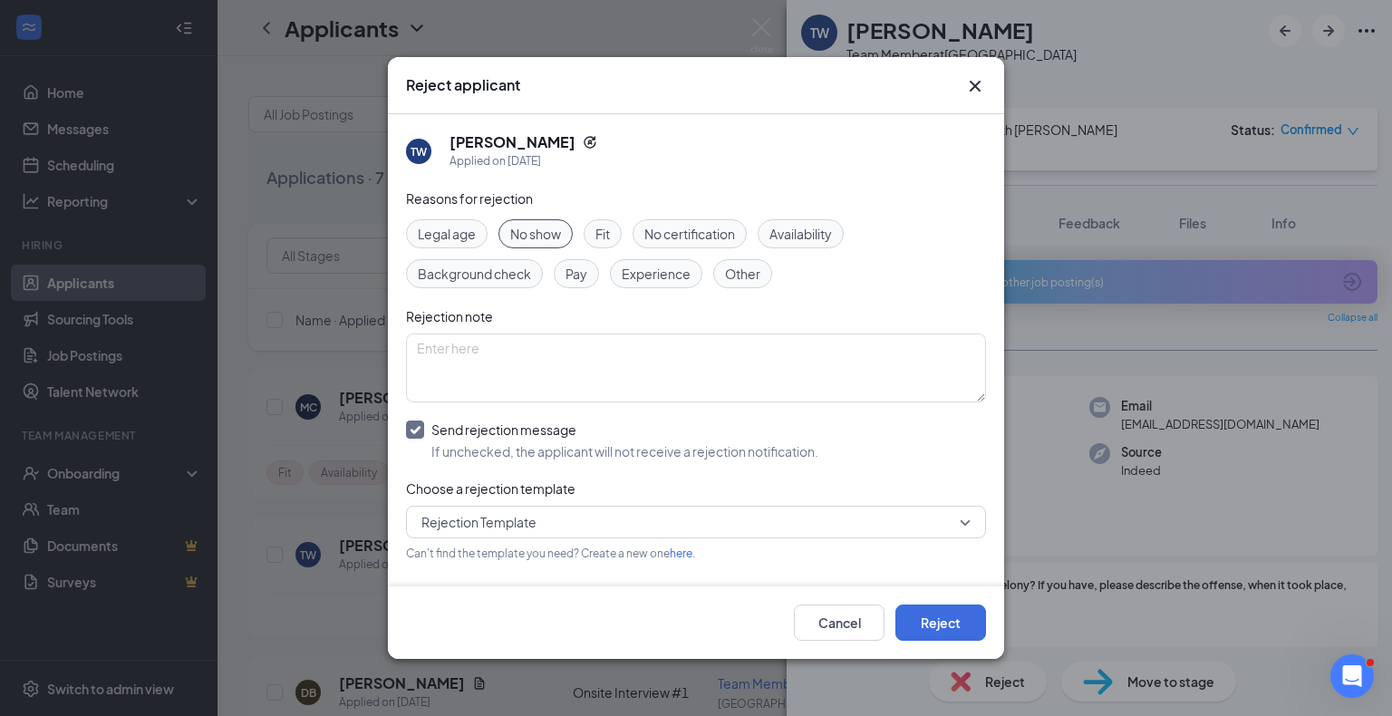
click at [922, 602] on div "Cancel Reject" at bounding box center [696, 622] width 616 height 73
click at [923, 617] on button "Reject" at bounding box center [941, 623] width 91 height 36
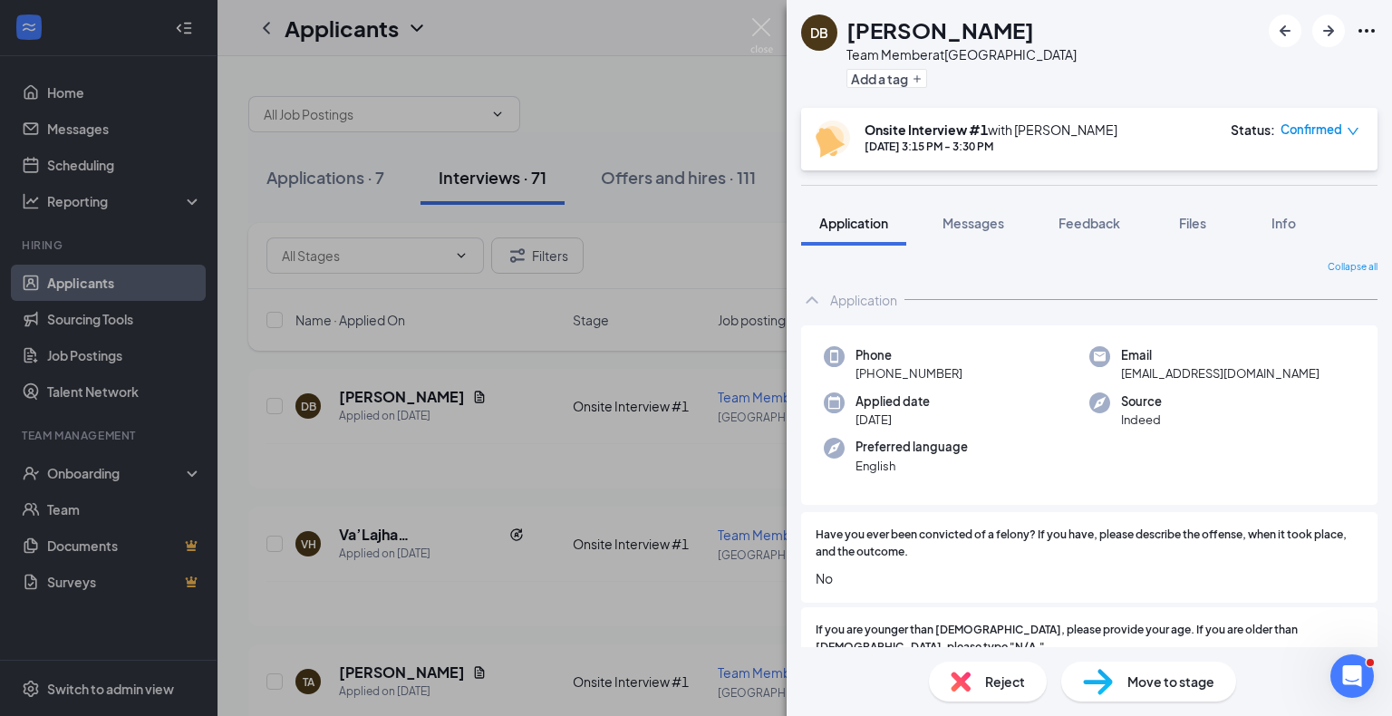
click at [951, 677] on img at bounding box center [961, 682] width 20 height 20
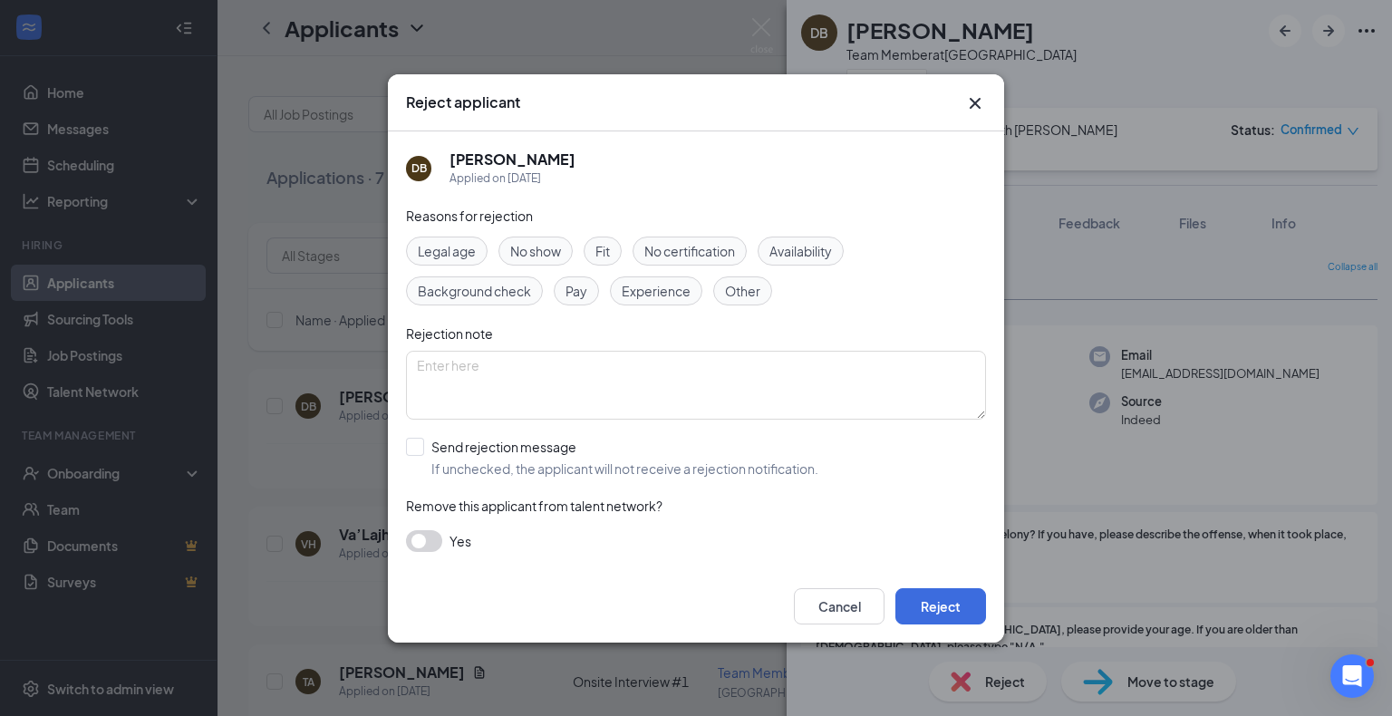
click at [564, 250] on div "No show" at bounding box center [536, 251] width 74 height 29
click at [498, 444] on input "Send rejection message If unchecked, the applicant will not receive a rejection…" at bounding box center [612, 458] width 412 height 40
checkbox input "true"
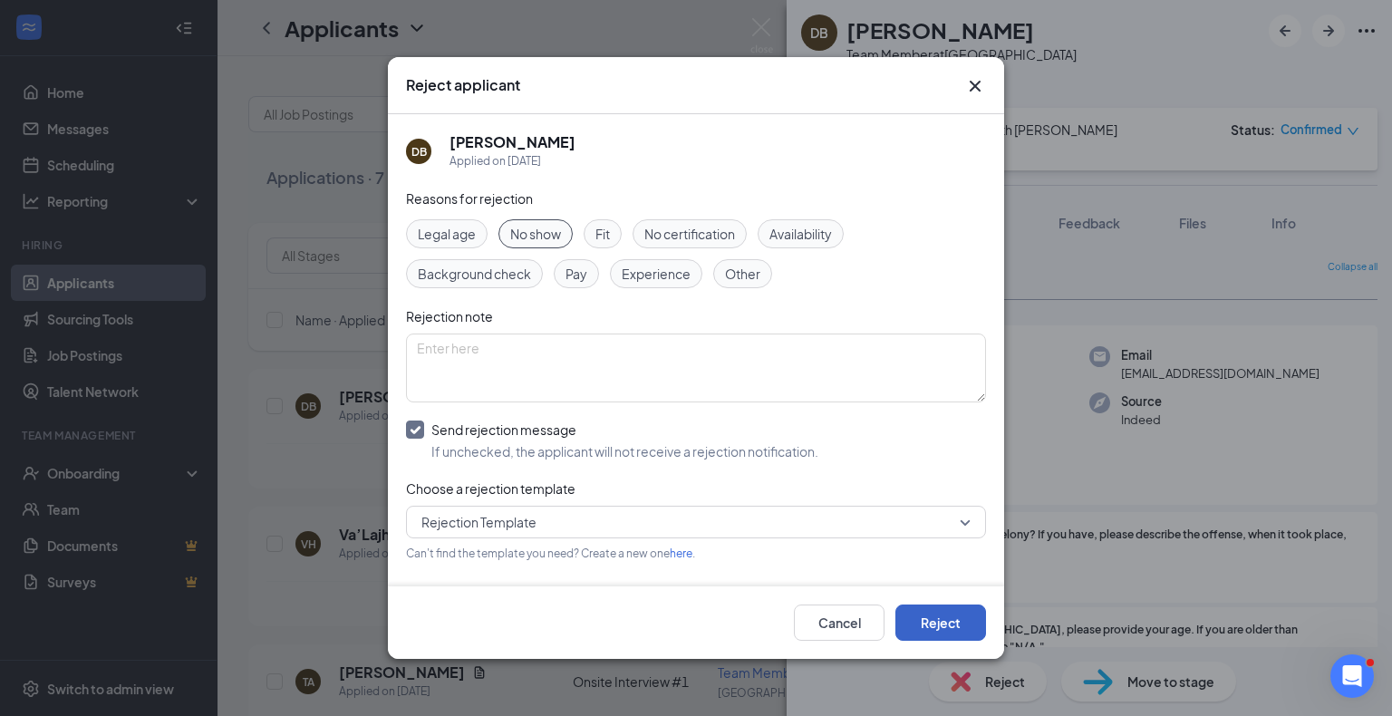
click at [970, 616] on button "Reject" at bounding box center [941, 623] width 91 height 36
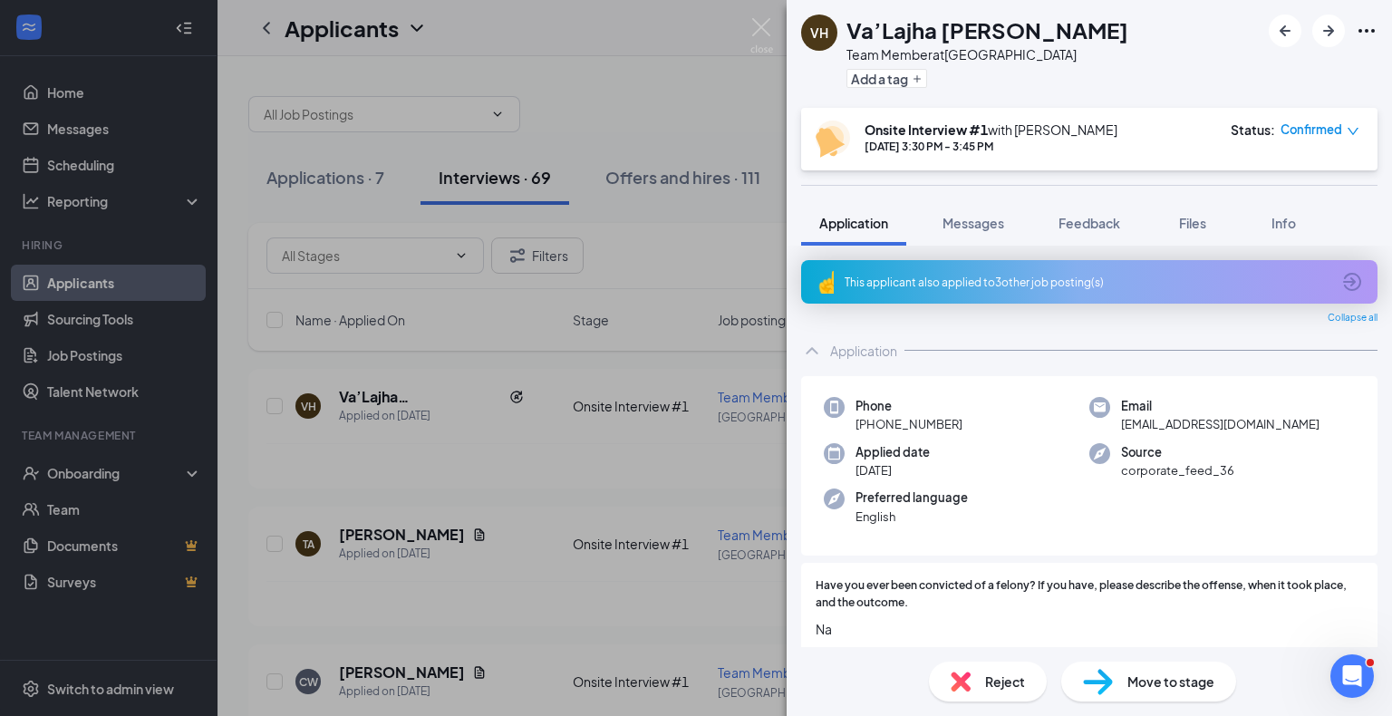
click at [1189, 697] on div "Move to stage" at bounding box center [1148, 682] width 175 height 40
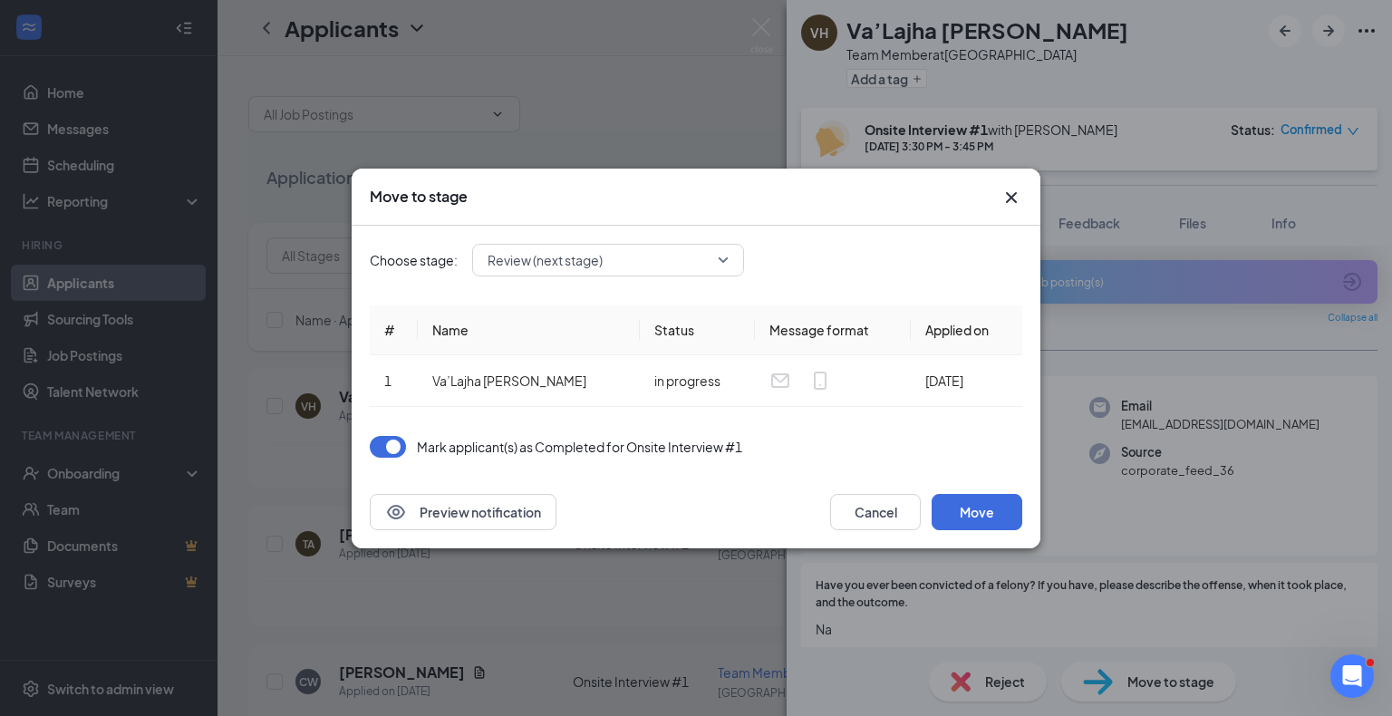
click at [666, 261] on span "Review (next stage)" at bounding box center [600, 260] width 225 height 27
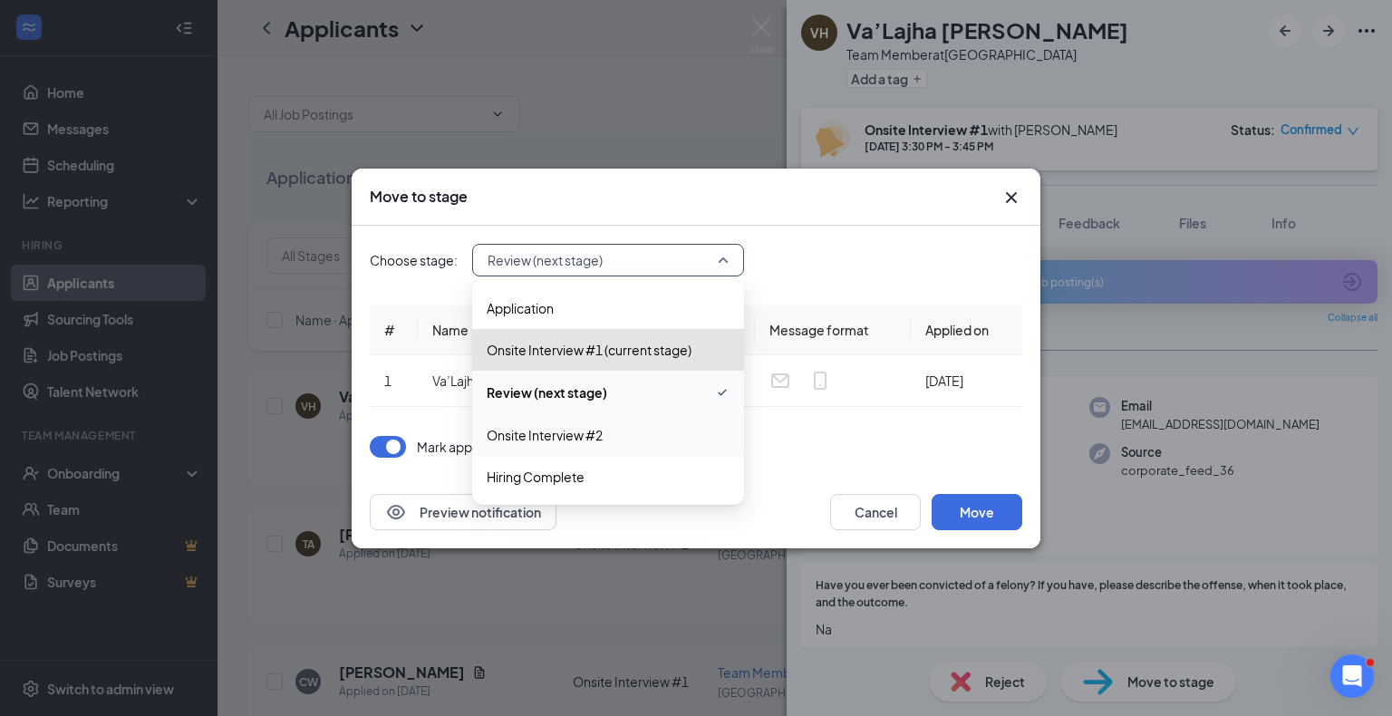
click at [653, 428] on span "Onsite Interview #2" at bounding box center [608, 435] width 243 height 20
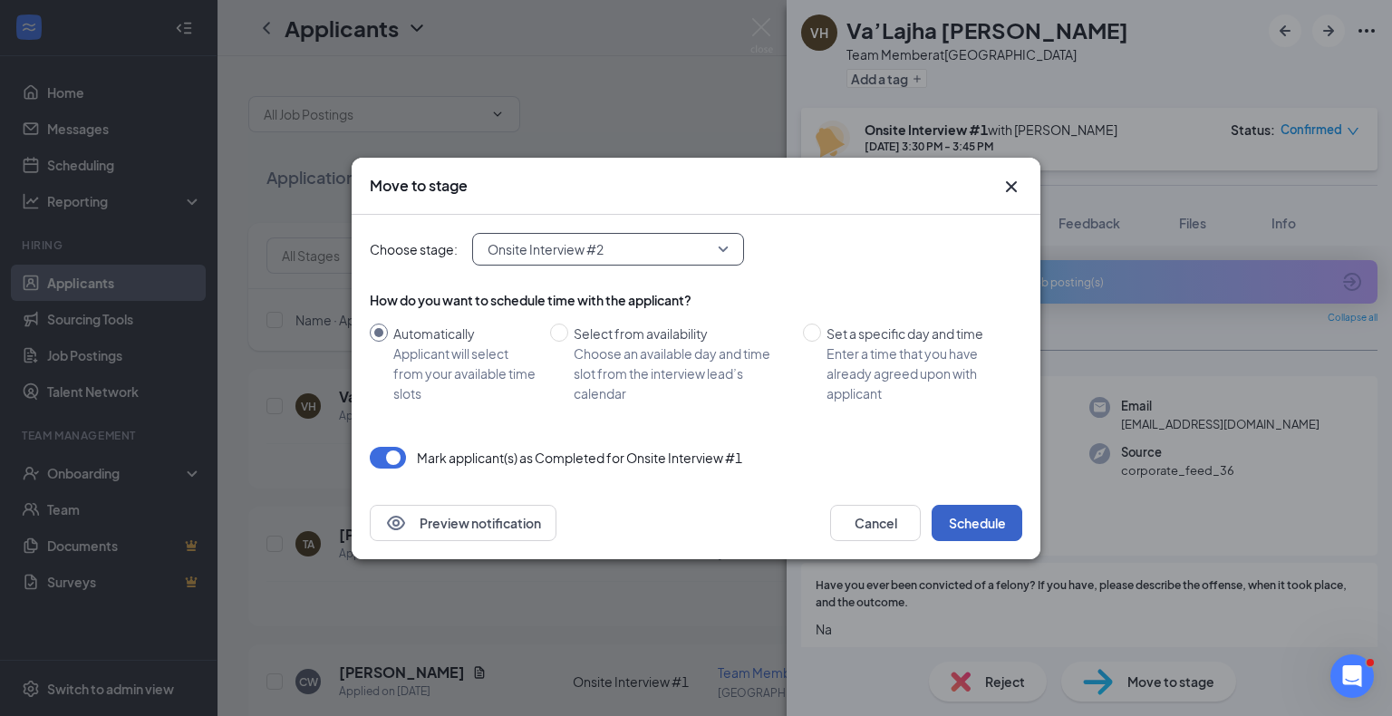
click at [951, 518] on button "Schedule" at bounding box center [977, 523] width 91 height 36
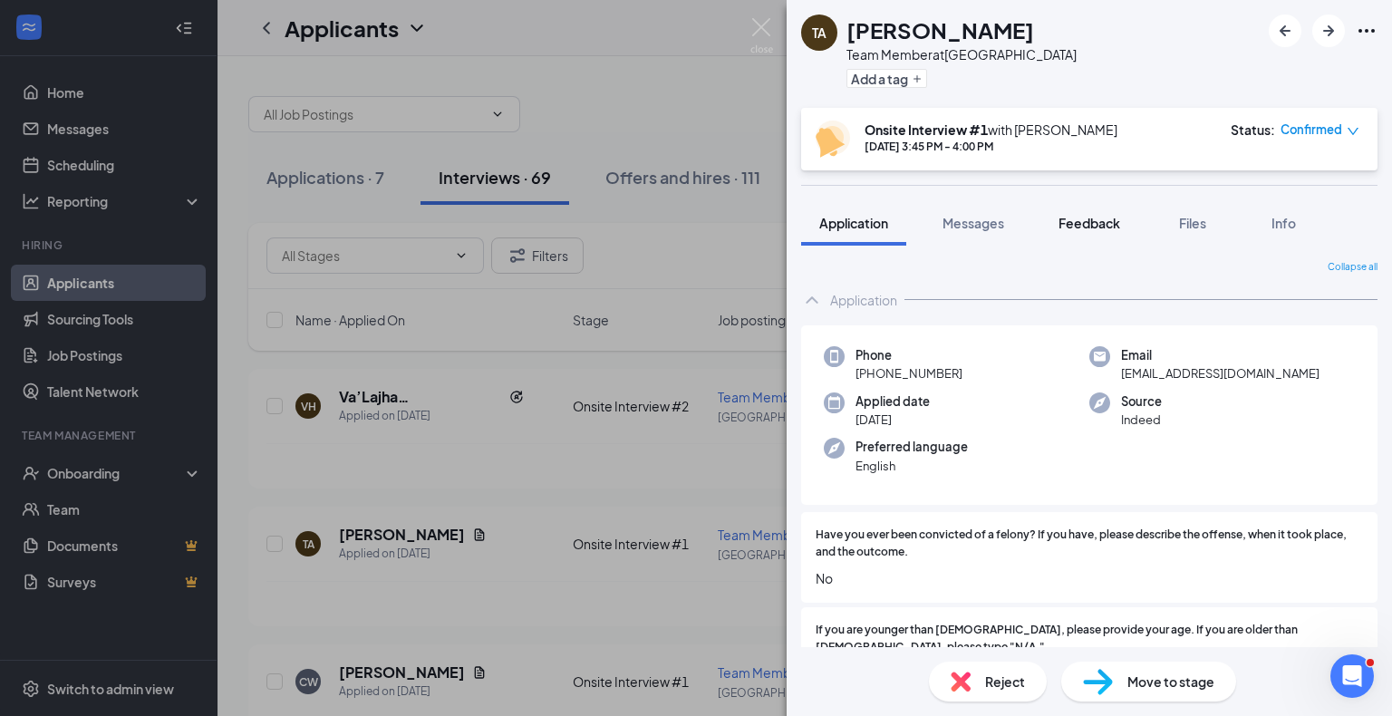
click at [1081, 232] on button "Feedback" at bounding box center [1090, 222] width 98 height 45
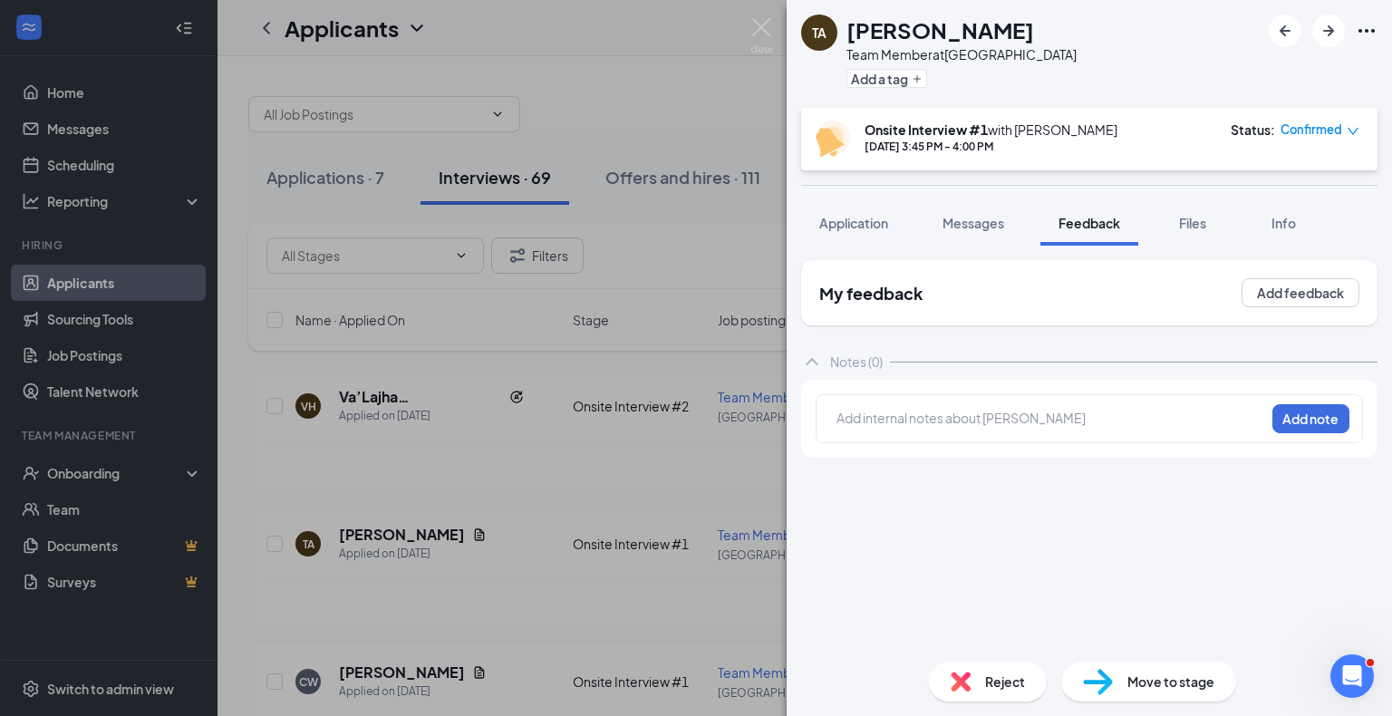
click at [972, 418] on div at bounding box center [1051, 418] width 427 height 19
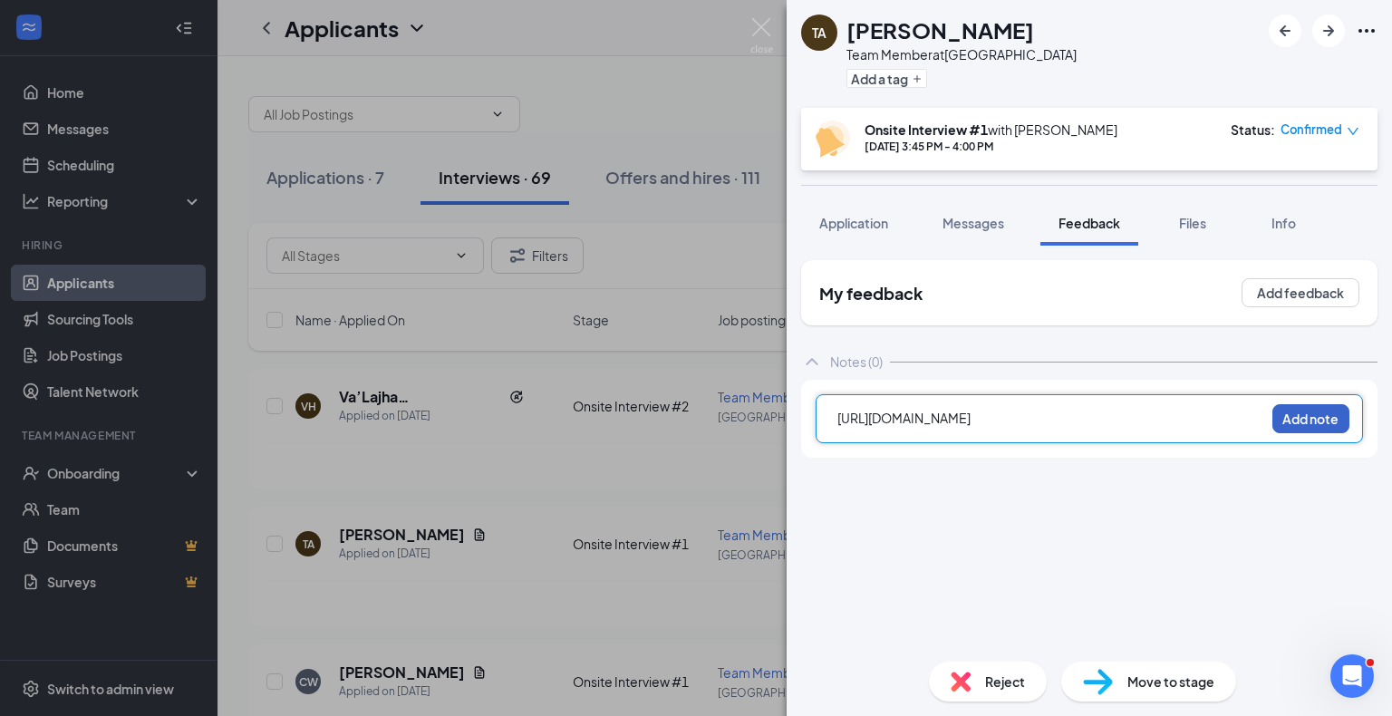
click at [1337, 422] on button "Add note" at bounding box center [1311, 418] width 77 height 29
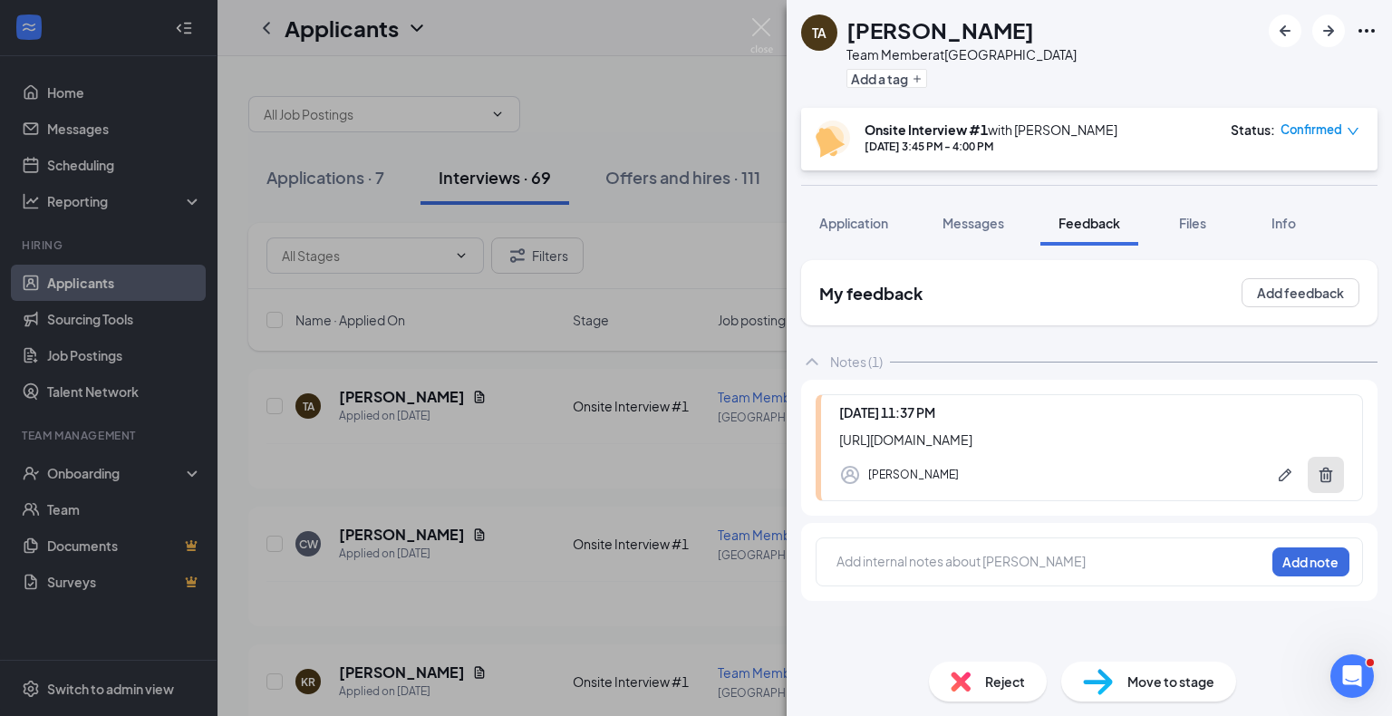
click at [1317, 484] on icon "Trash" at bounding box center [1326, 475] width 18 height 18
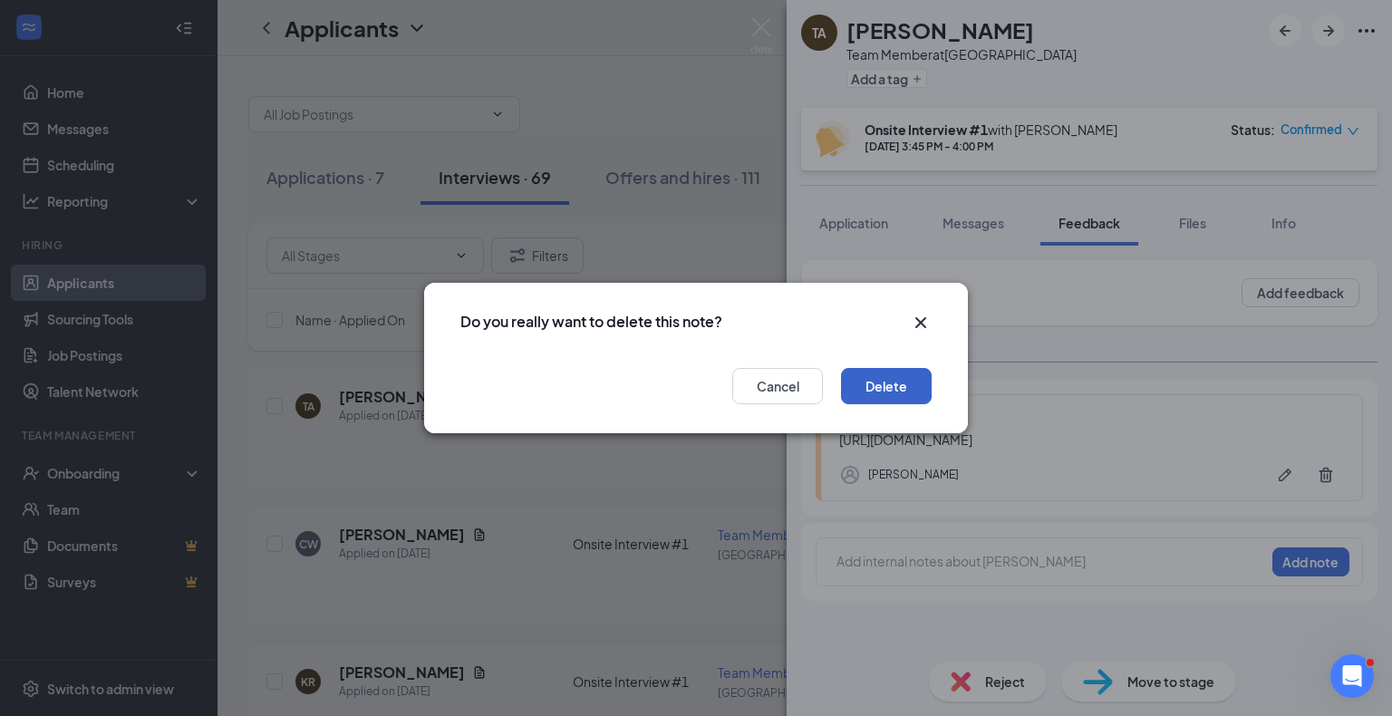
click at [910, 390] on button "Delete" at bounding box center [886, 386] width 91 height 36
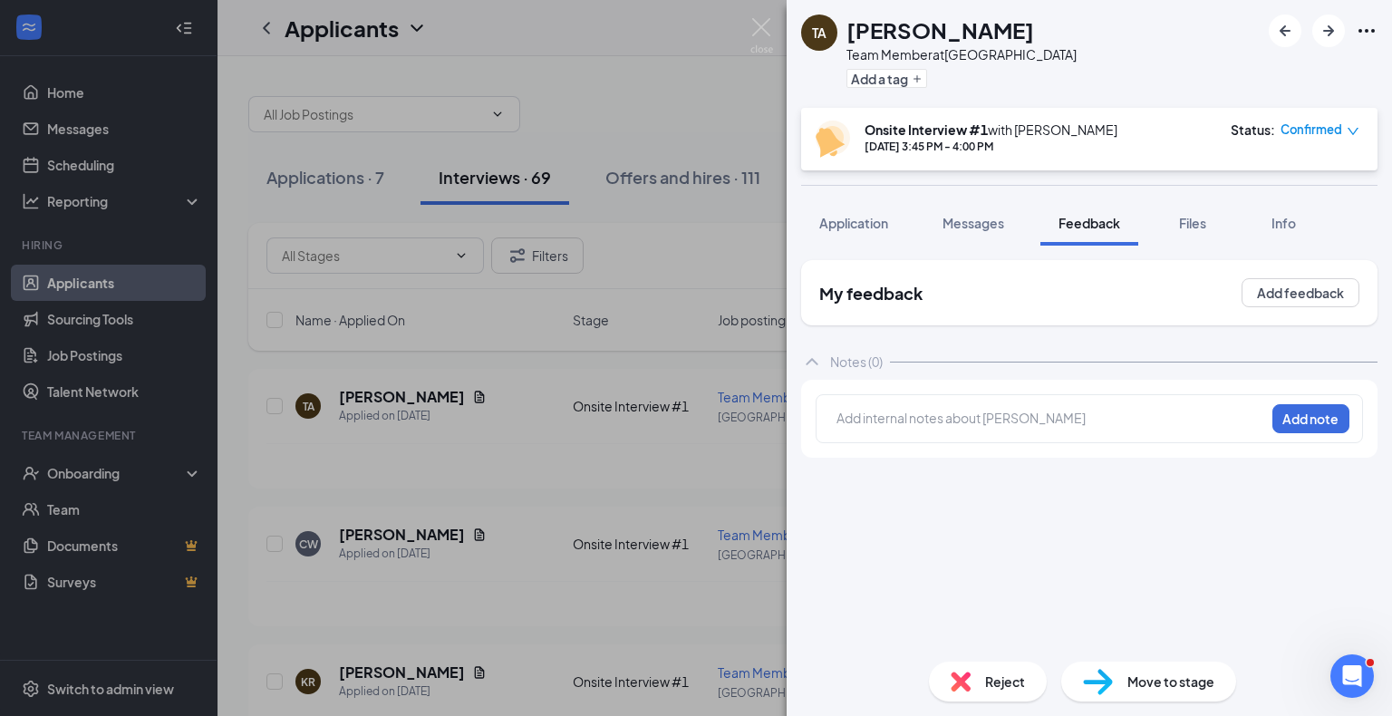
click at [964, 678] on img at bounding box center [961, 682] width 20 height 20
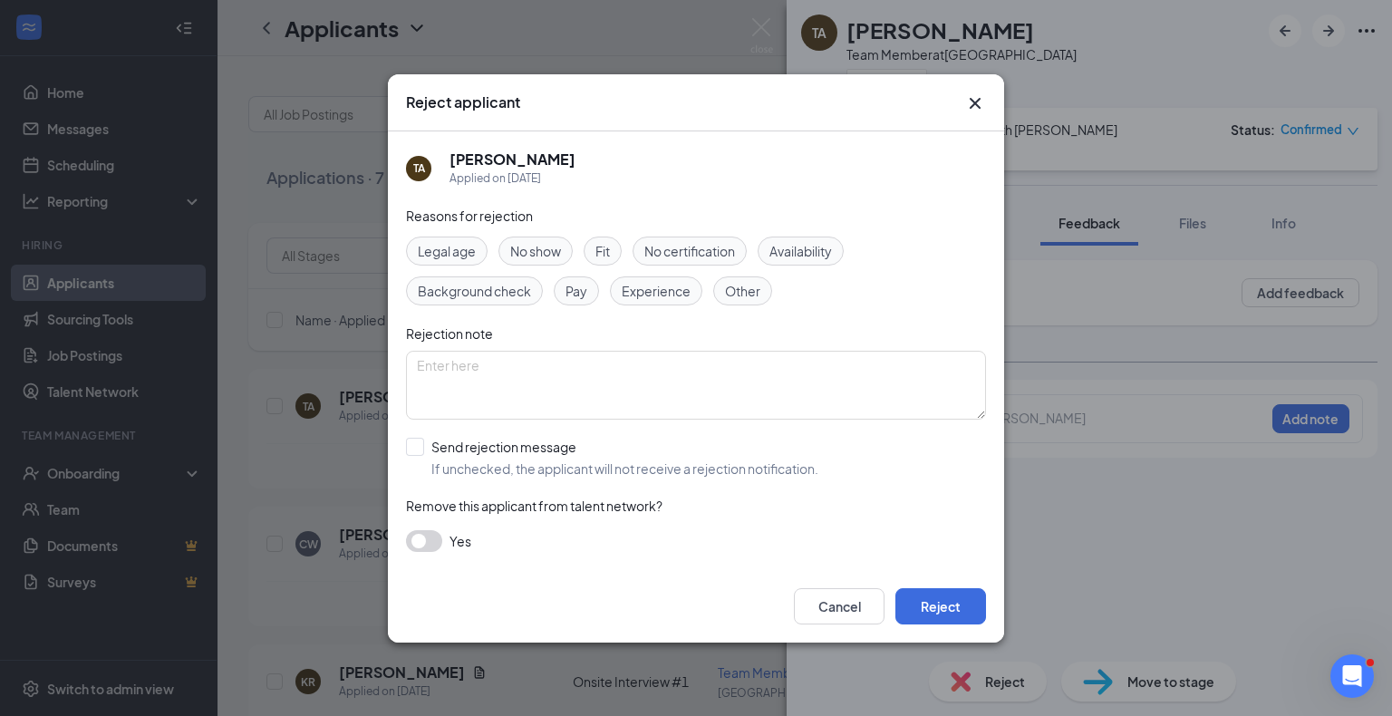
click at [531, 253] on span "No show" at bounding box center [535, 251] width 51 height 20
click at [479, 450] on input "Send rejection message If unchecked, the applicant will not receive a rejection…" at bounding box center [612, 458] width 412 height 40
checkbox input "true"
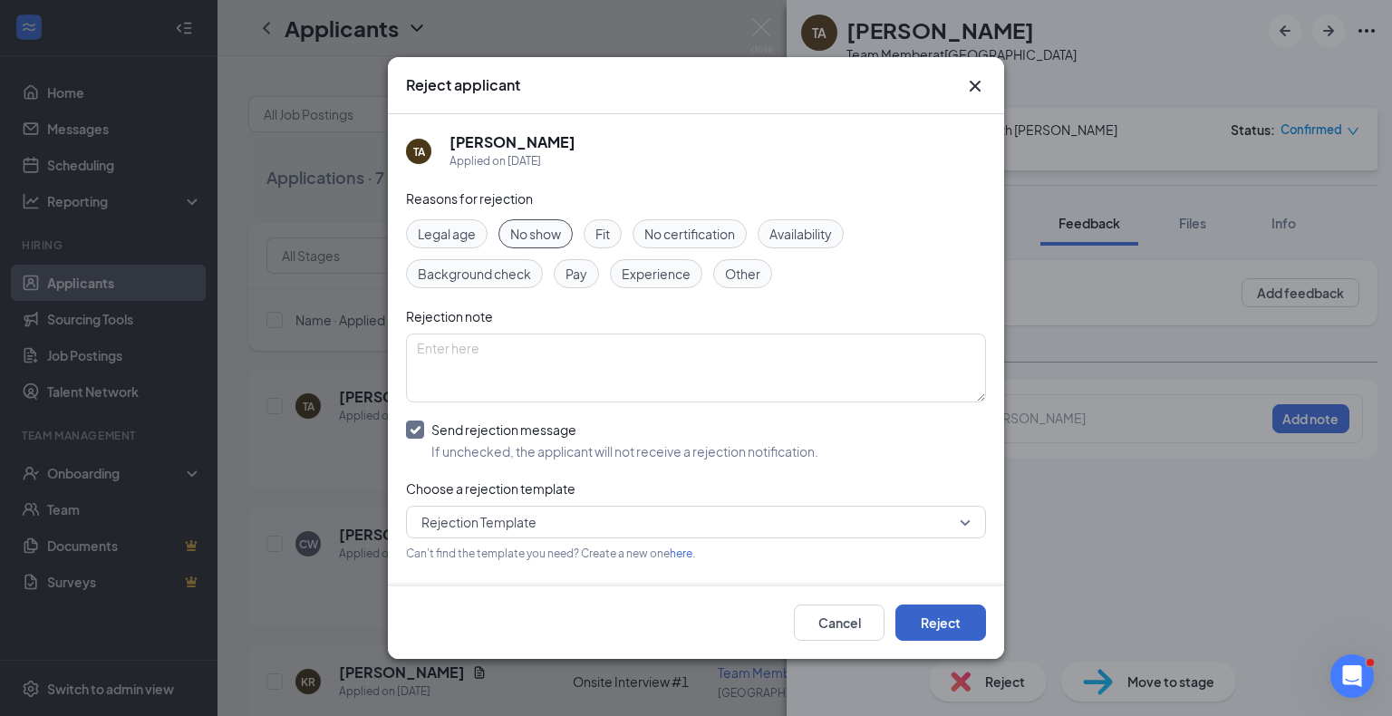
click at [967, 625] on button "Reject" at bounding box center [941, 623] width 91 height 36
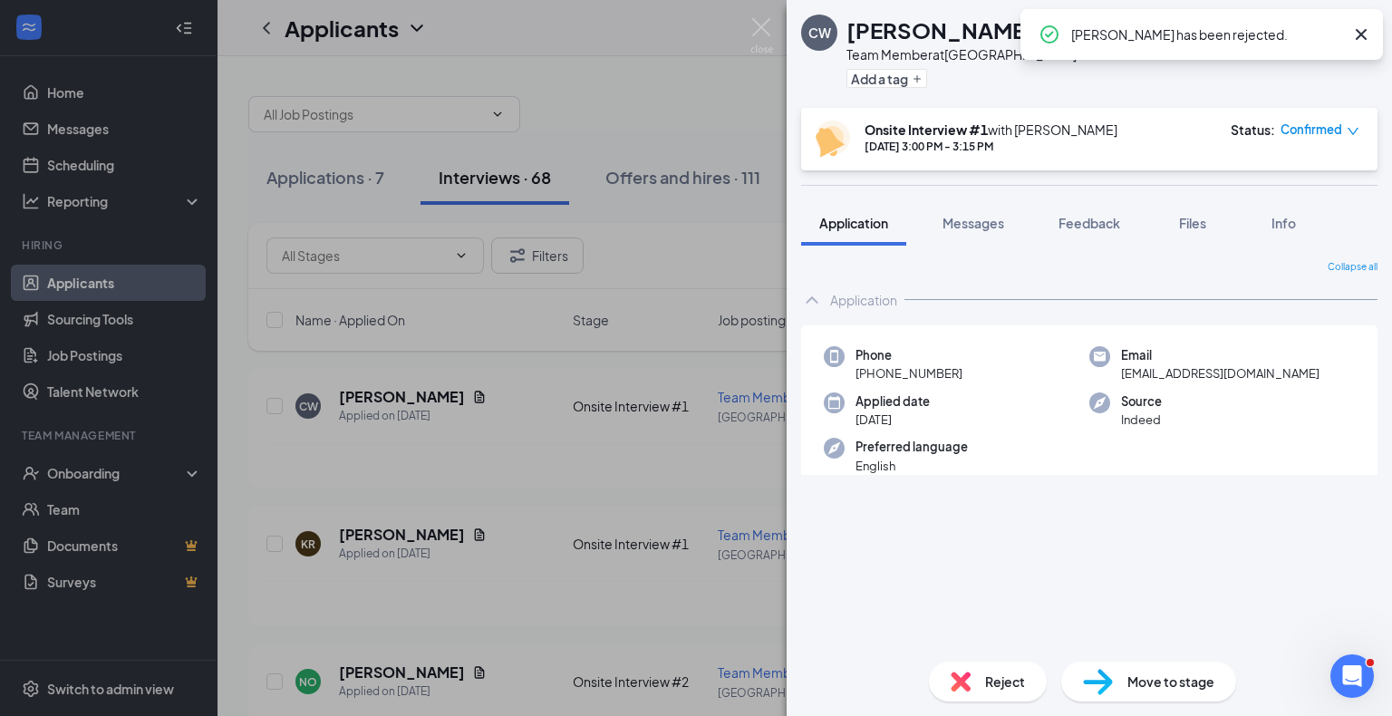
click at [693, 246] on div "CW [PERSON_NAME] Team Member at [GEOGRAPHIC_DATA] Add a tag Onsite Interview #1…" at bounding box center [696, 358] width 1392 height 716
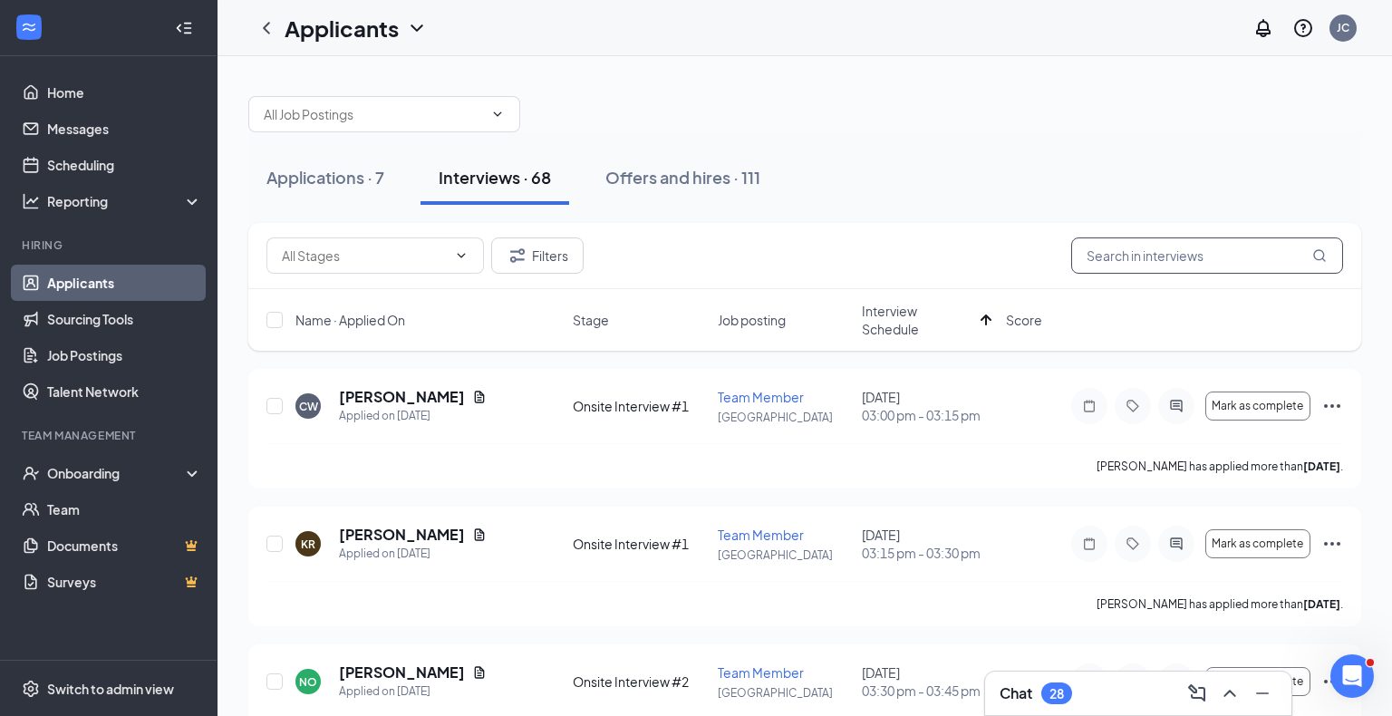
click at [1124, 241] on input "text" at bounding box center [1207, 255] width 272 height 36
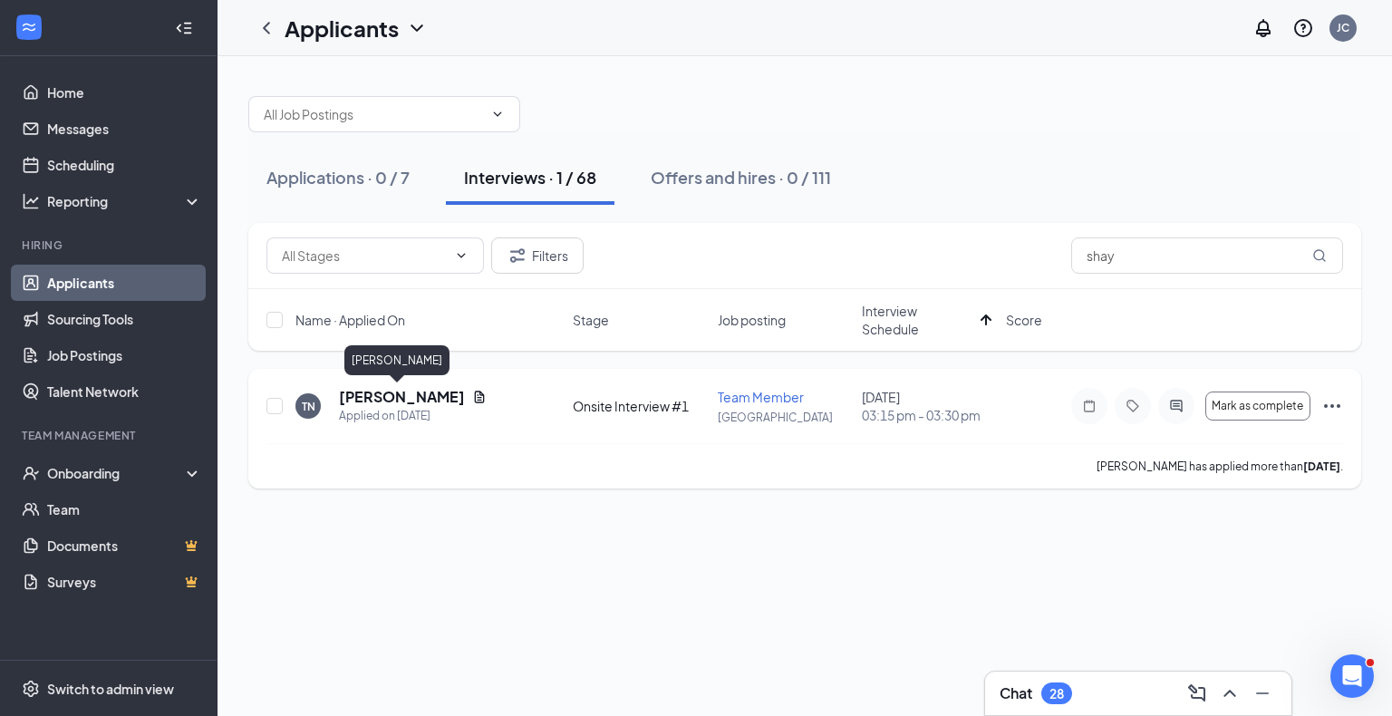
click at [395, 404] on h5 "[PERSON_NAME]" at bounding box center [402, 397] width 126 height 20
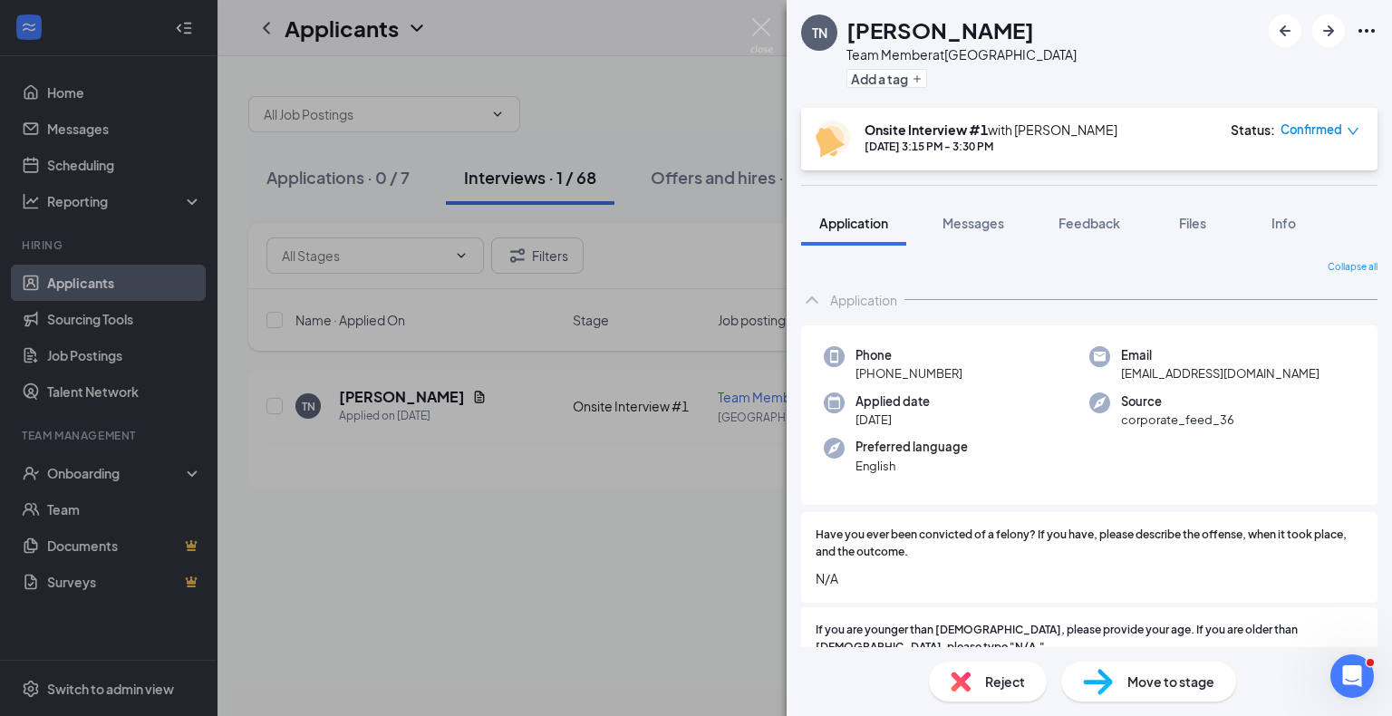
click at [1151, 675] on span "Move to stage" at bounding box center [1171, 682] width 87 height 20
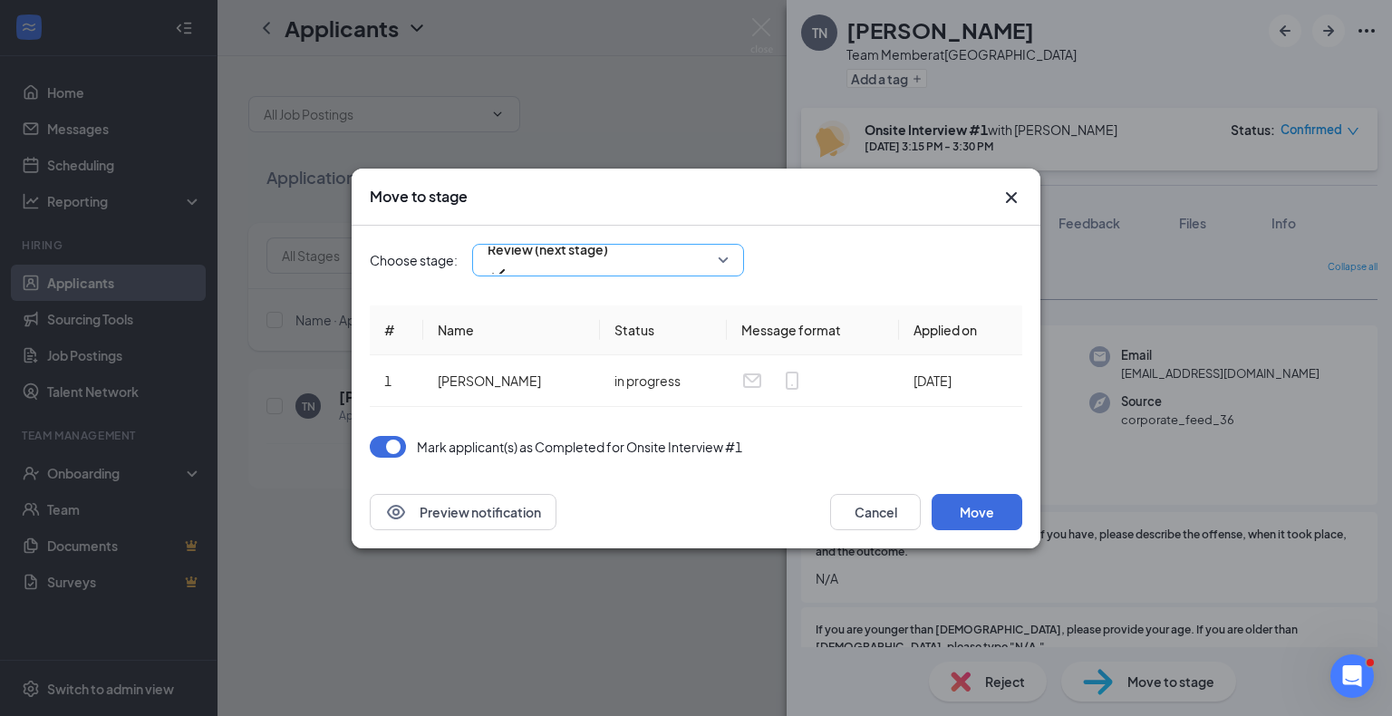
click at [608, 247] on span "Review (next stage)" at bounding box center [548, 260] width 121 height 49
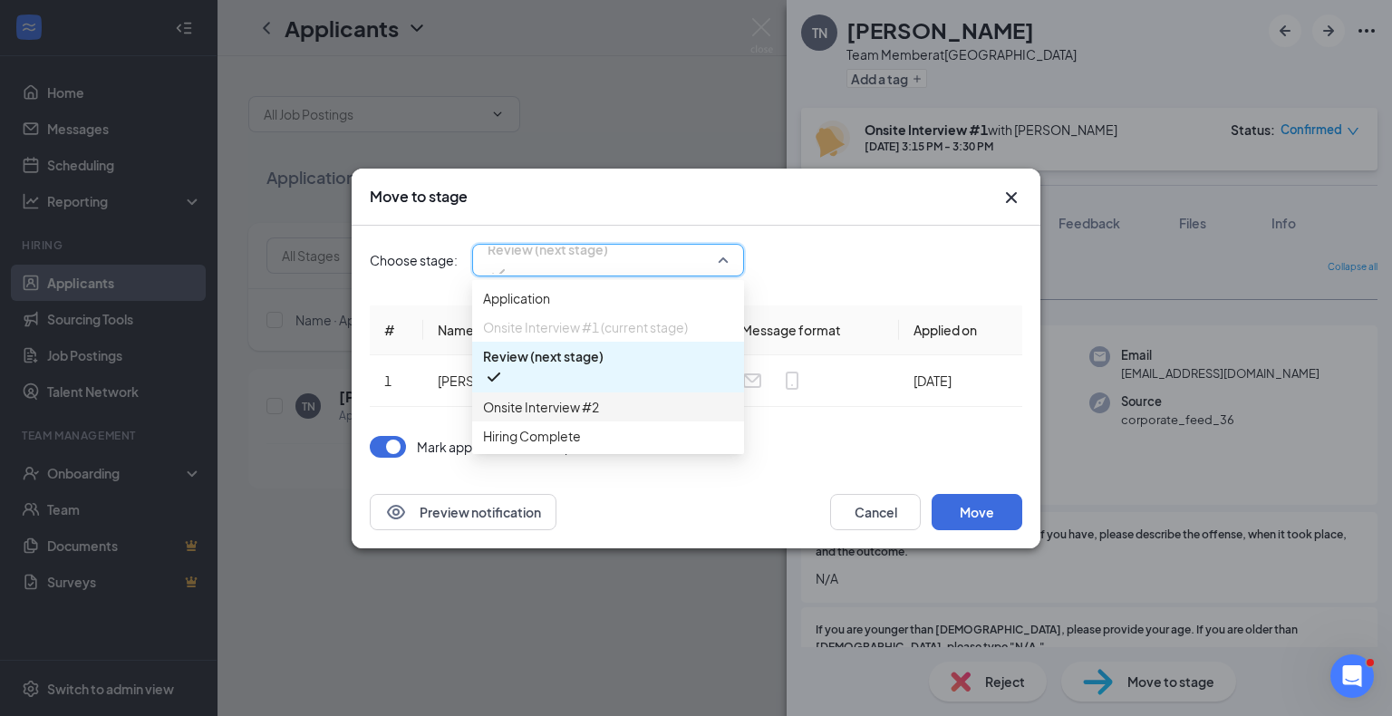
click at [613, 417] on span "Onsite Interview #2" at bounding box center [608, 407] width 250 height 20
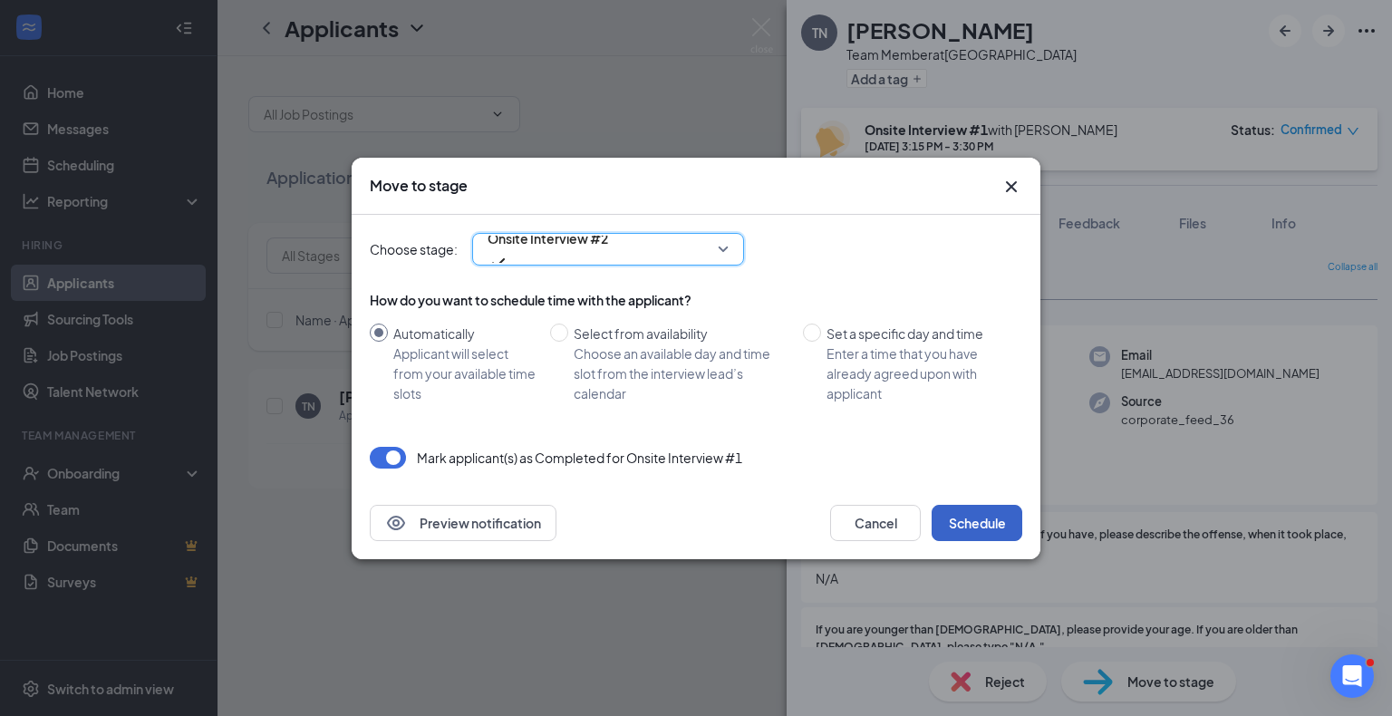
click at [968, 511] on button "Schedule" at bounding box center [977, 523] width 91 height 36
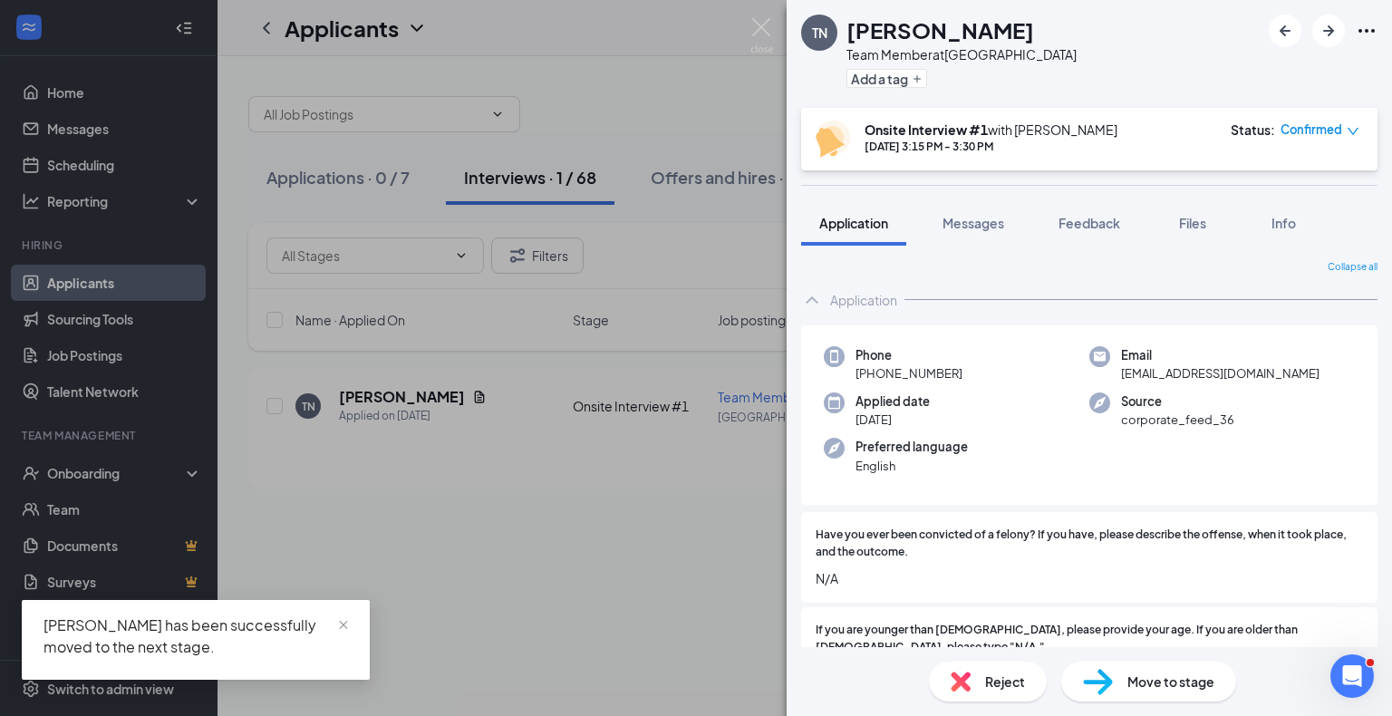
click at [503, 579] on div "TN [PERSON_NAME] Team Member at [GEOGRAPHIC_DATA] Add a tag Onsite Interview #1…" at bounding box center [696, 358] width 1392 height 716
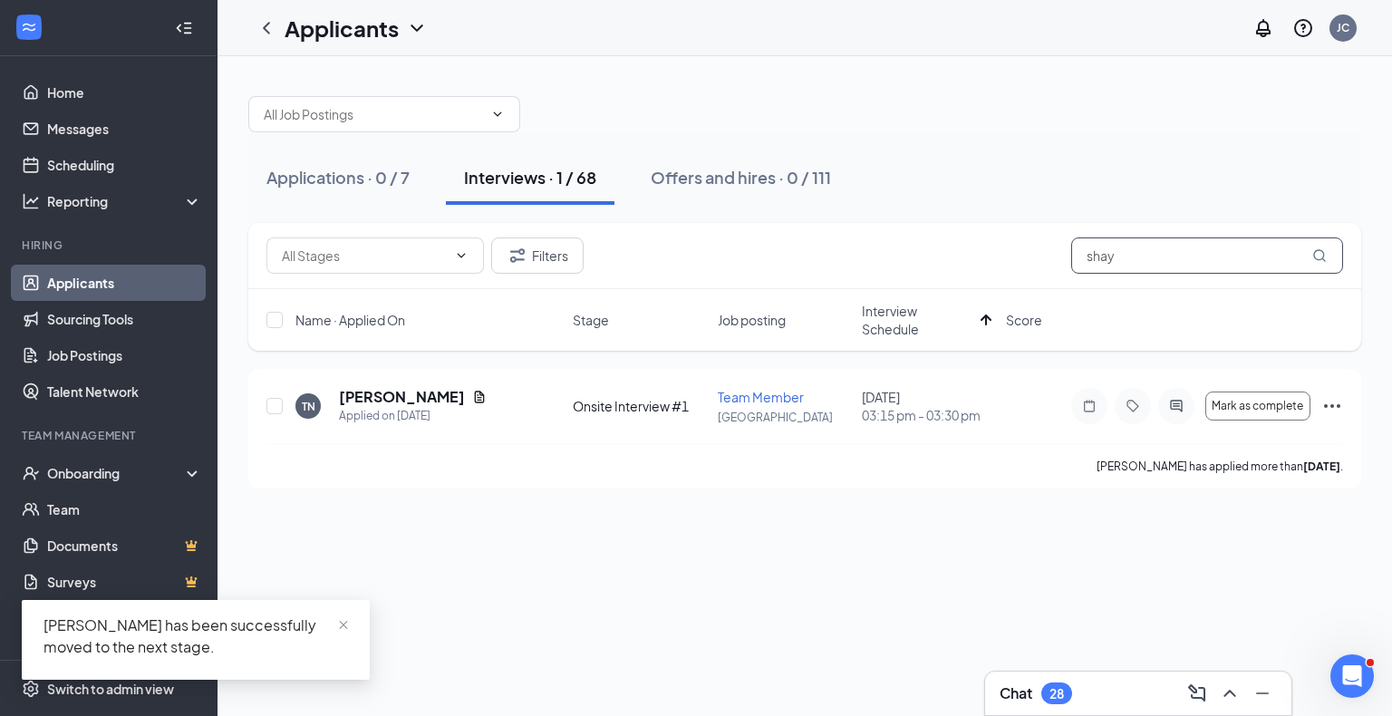
click at [1146, 256] on input "shay" at bounding box center [1207, 255] width 272 height 36
type input "va'"
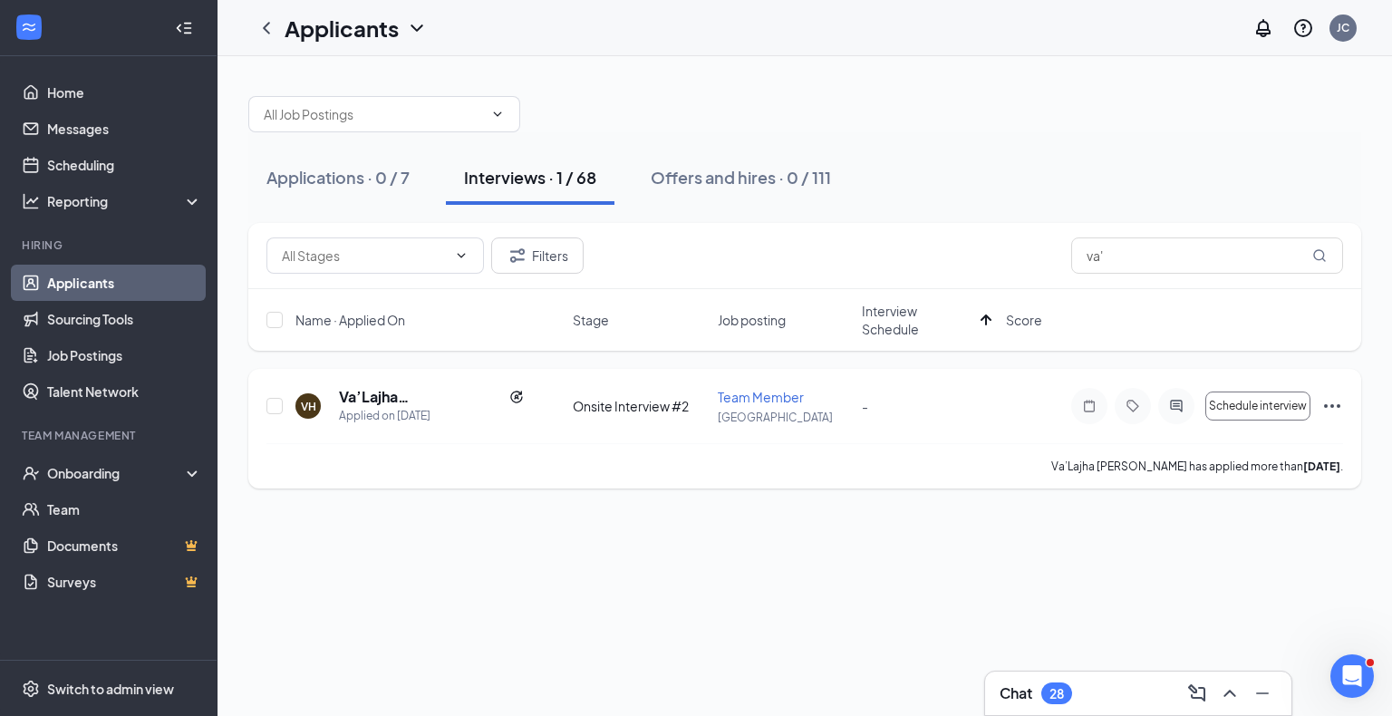
click at [383, 385] on div "VH Va’Lajha [PERSON_NAME] Applied on [DATE] Onsite Interview #2 Team Member [GE…" at bounding box center [804, 429] width 1113 height 120
click at [384, 397] on h5 "Va’Lajha [PERSON_NAME]" at bounding box center [420, 397] width 163 height 20
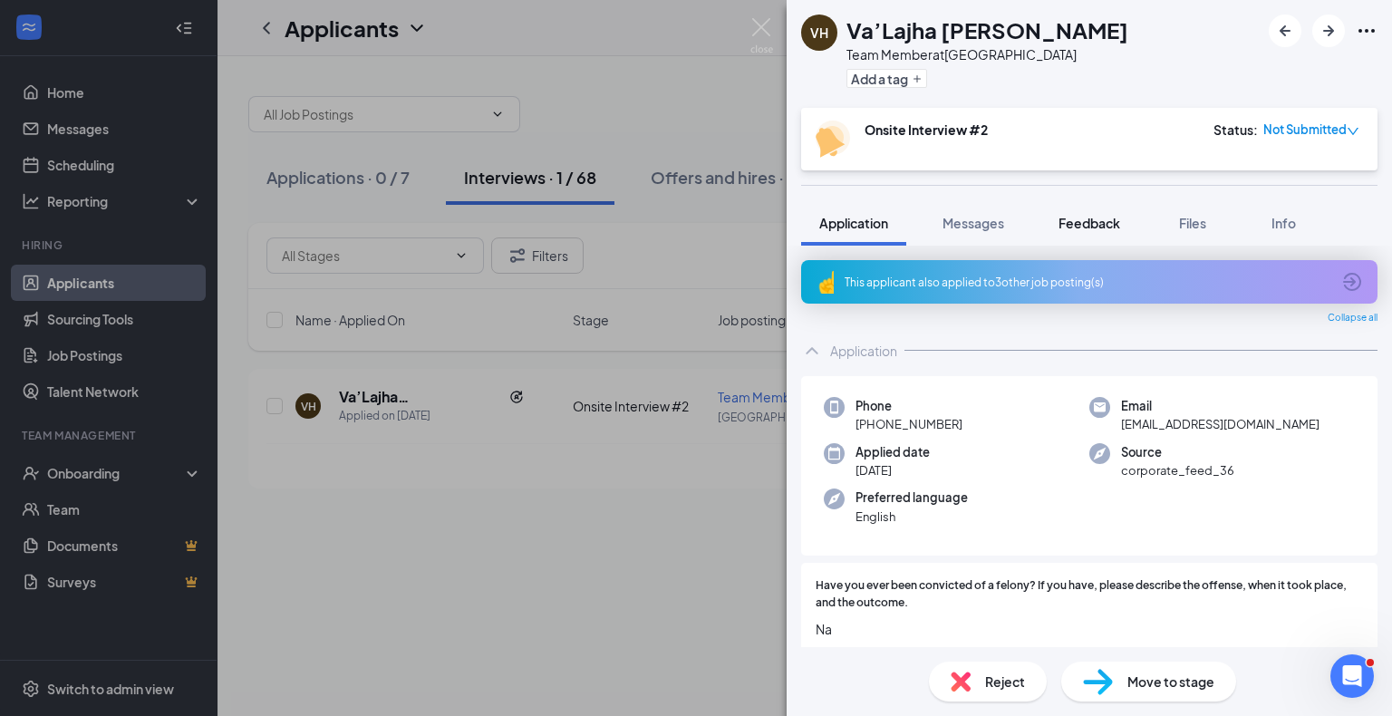
click at [1108, 227] on span "Feedback" at bounding box center [1090, 223] width 62 height 16
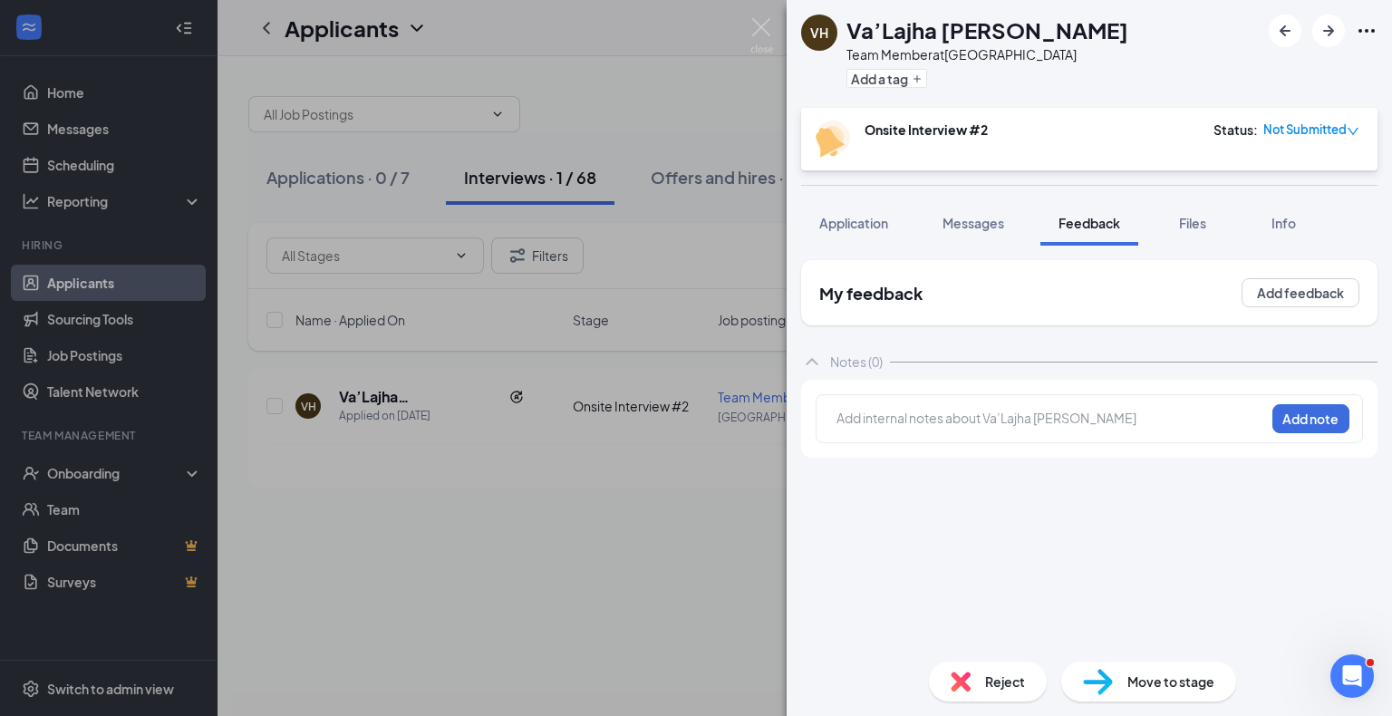
click at [1034, 403] on div "Add internal notes about Va’Lajha [PERSON_NAME] Add note" at bounding box center [1090, 418] width 548 height 49
click at [1034, 412] on div at bounding box center [1051, 418] width 427 height 19
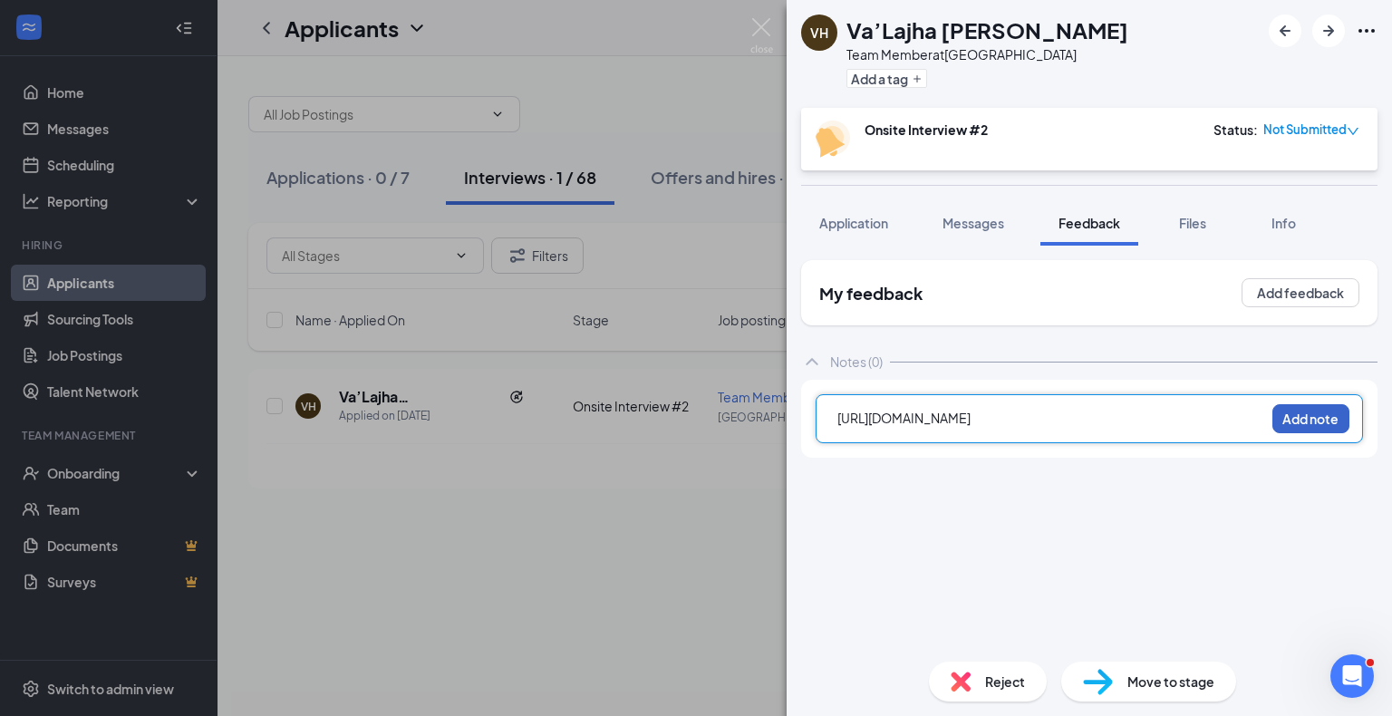
click at [1289, 423] on button "Add note" at bounding box center [1311, 418] width 77 height 29
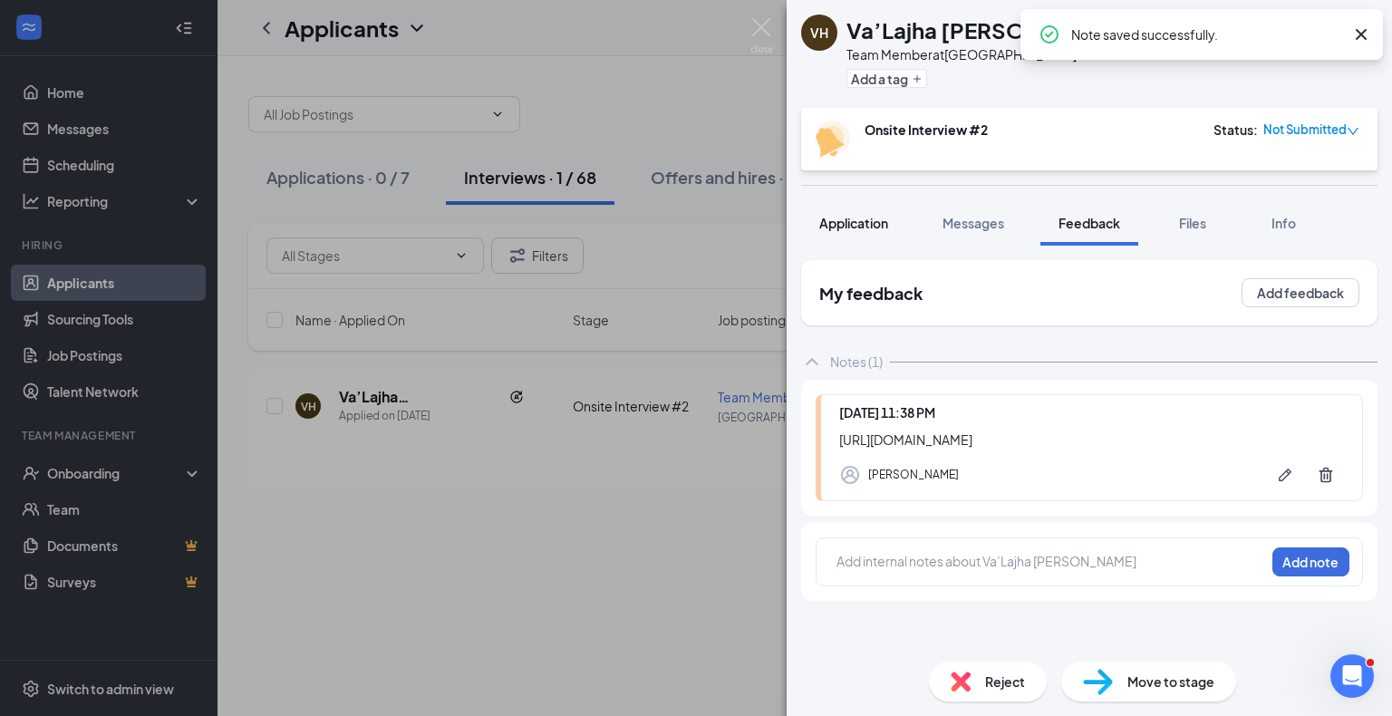
click at [832, 209] on button "Application" at bounding box center [853, 222] width 105 height 45
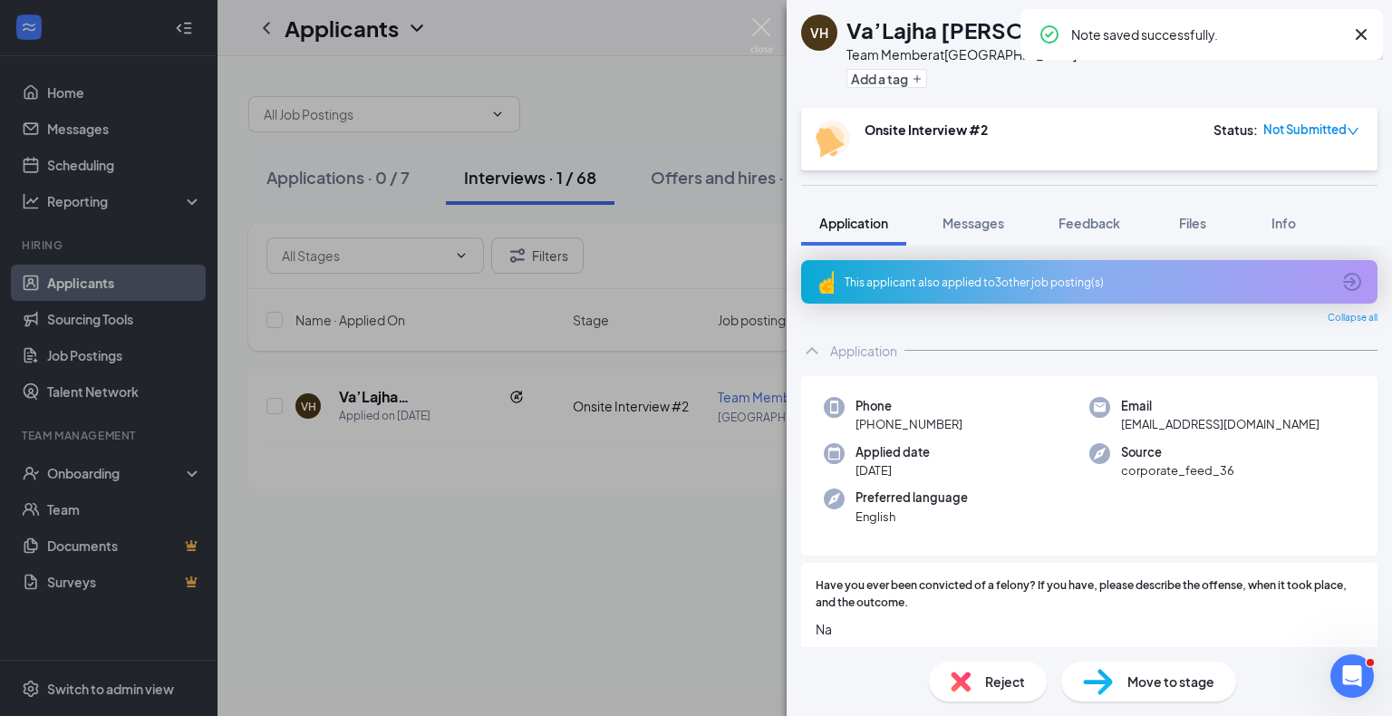
click at [594, 492] on div "VH Va’Lajha [PERSON_NAME] Team Member at [GEOGRAPHIC_DATA] Add a tag Onsite Int…" at bounding box center [696, 358] width 1392 height 716
